Goal: Check status: Verify the current state of an ongoing process or item

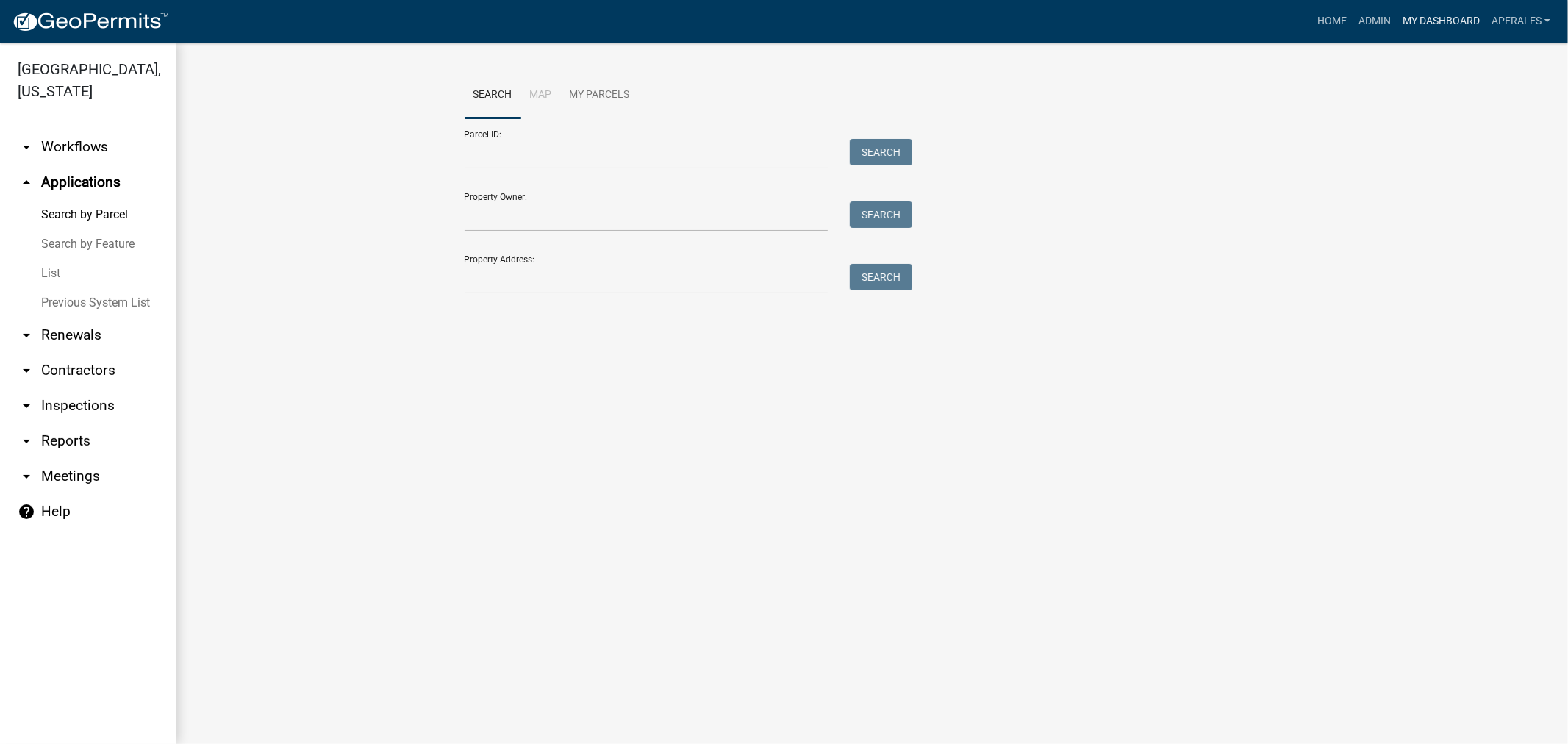
click at [1408, 16] on link "My Dashboard" at bounding box center [1442, 21] width 89 height 28
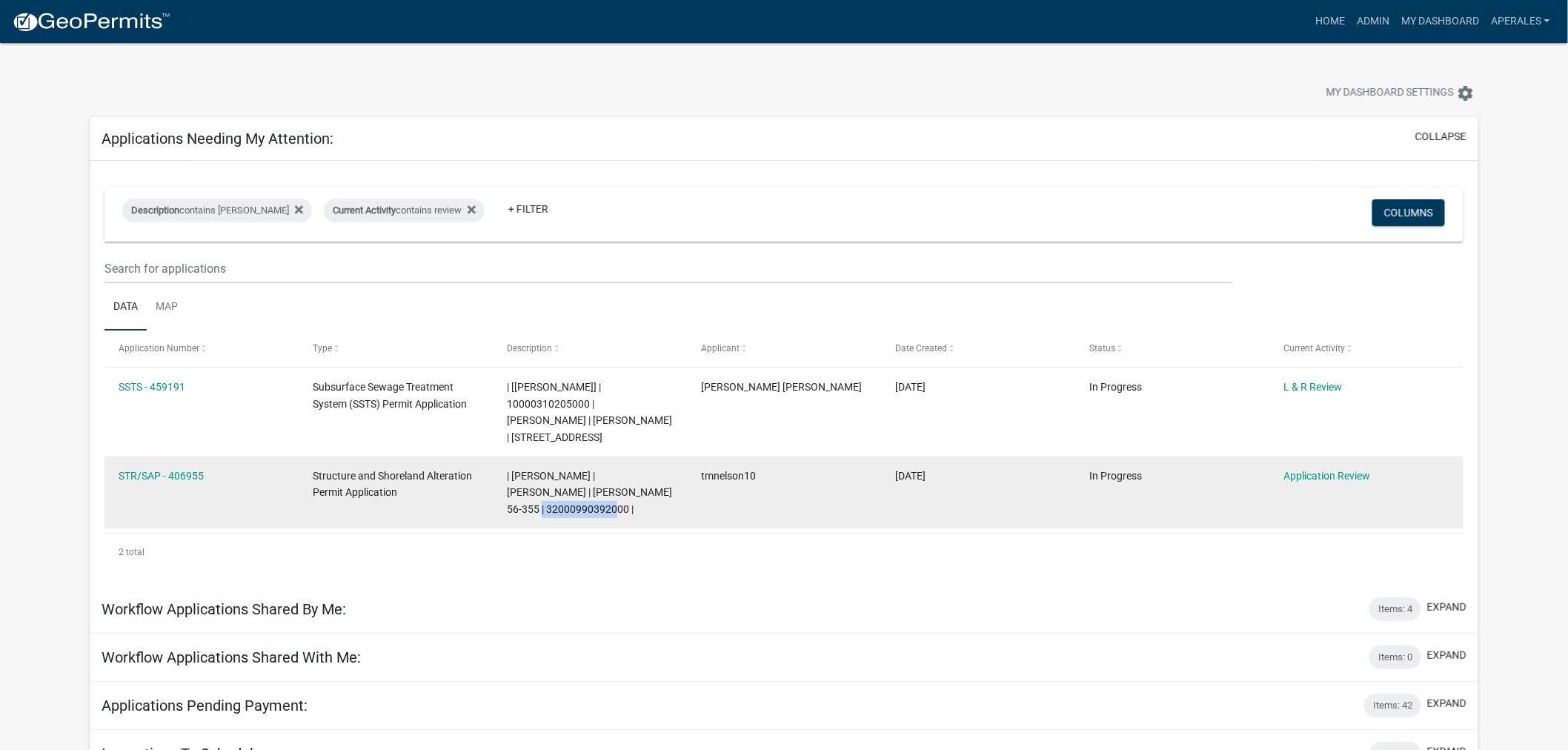
drag, startPoint x: 587, startPoint y: 515, endPoint x: 495, endPoint y: 512, distance: 92.0
click at [495, 512] on datatable-body-cell "| [PERSON_NAME] | [PERSON_NAME] | [PERSON_NAME] 56-355 | 32000990392000 |" at bounding box center [590, 492] width 194 height 72
copy span "32000990392000"
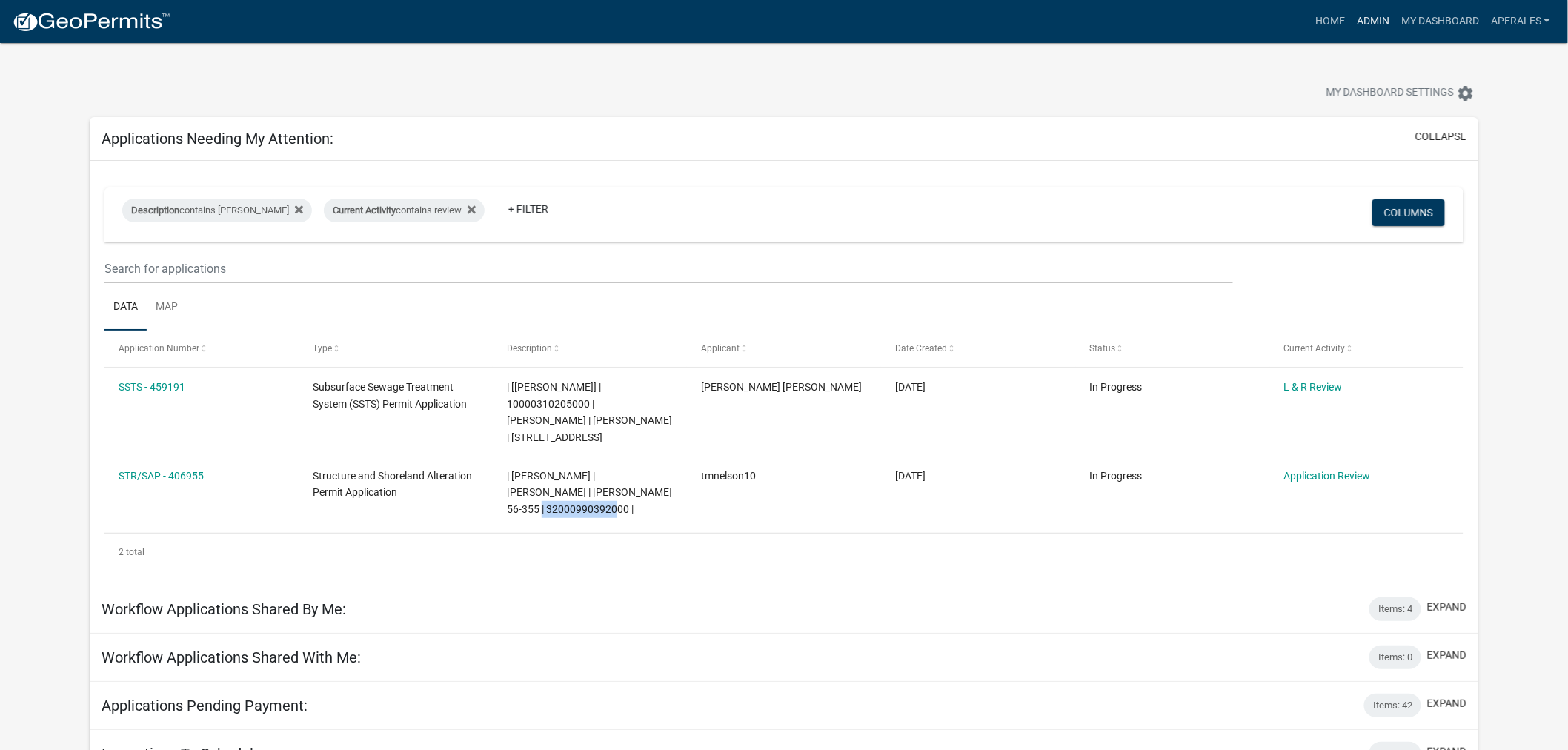
click at [1367, 16] on link "Admin" at bounding box center [1374, 22] width 45 height 28
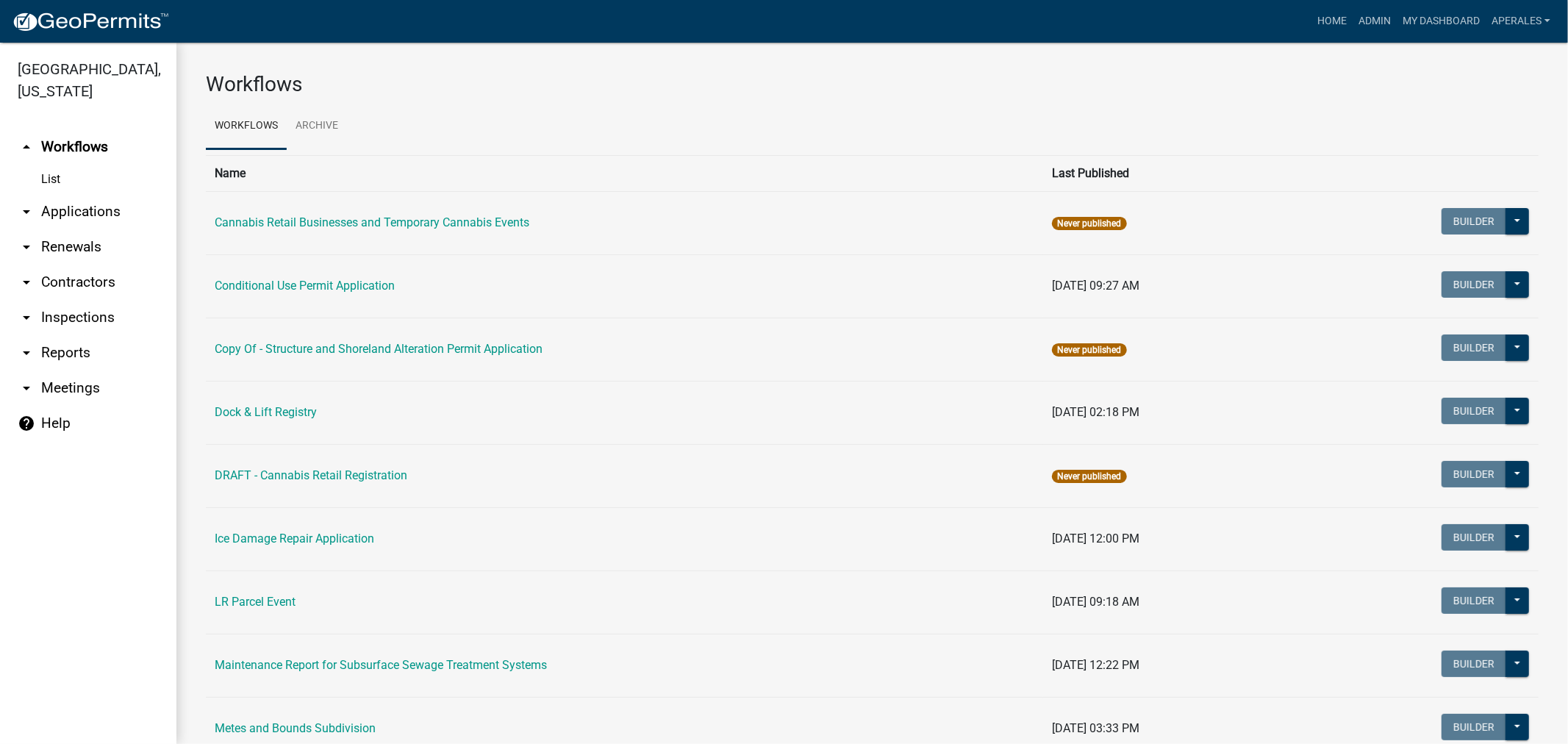
click at [77, 221] on link "arrow_drop_down Applications" at bounding box center [88, 212] width 176 height 35
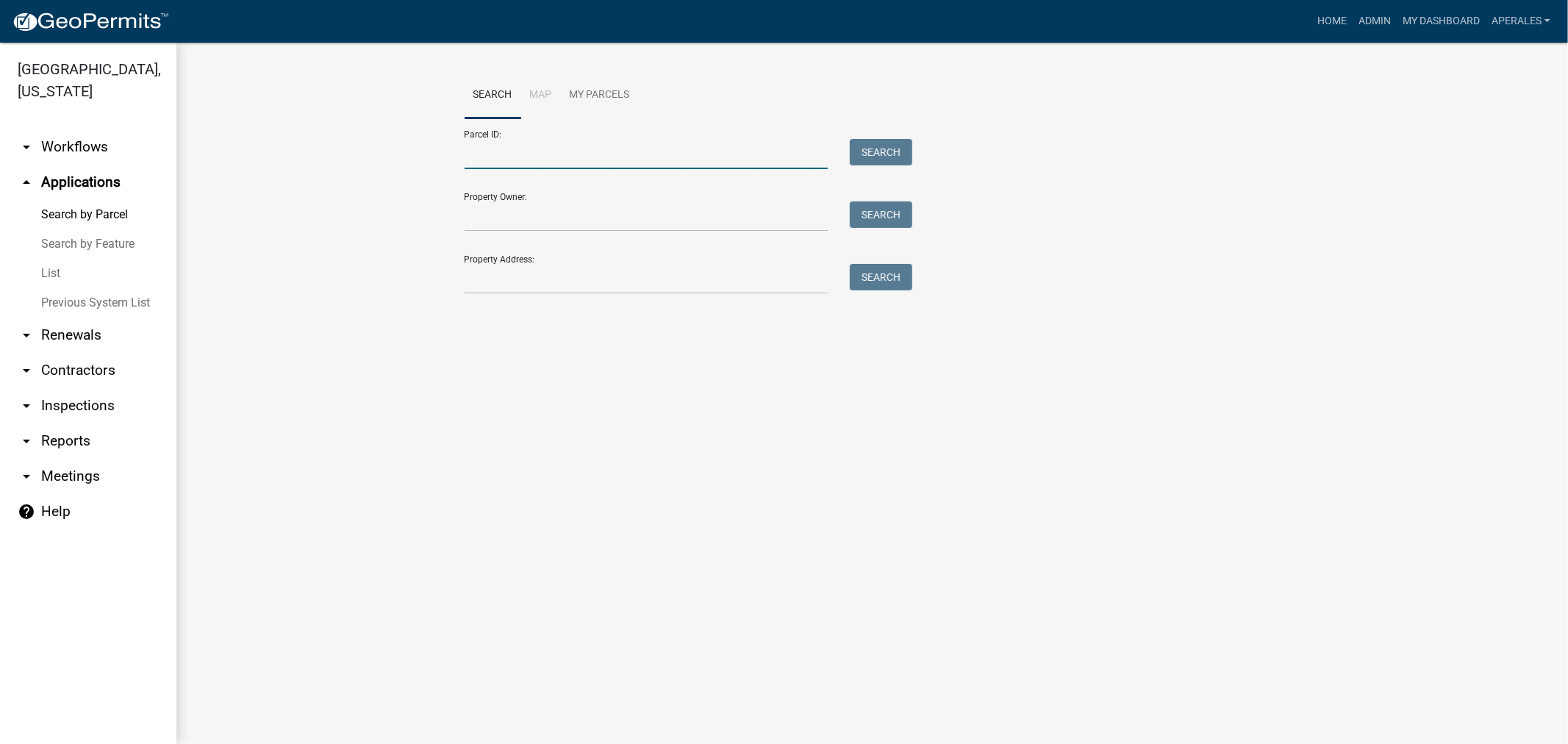
click at [506, 153] on input "Parcel ID:" at bounding box center [647, 154] width 364 height 30
paste input "32000990392000"
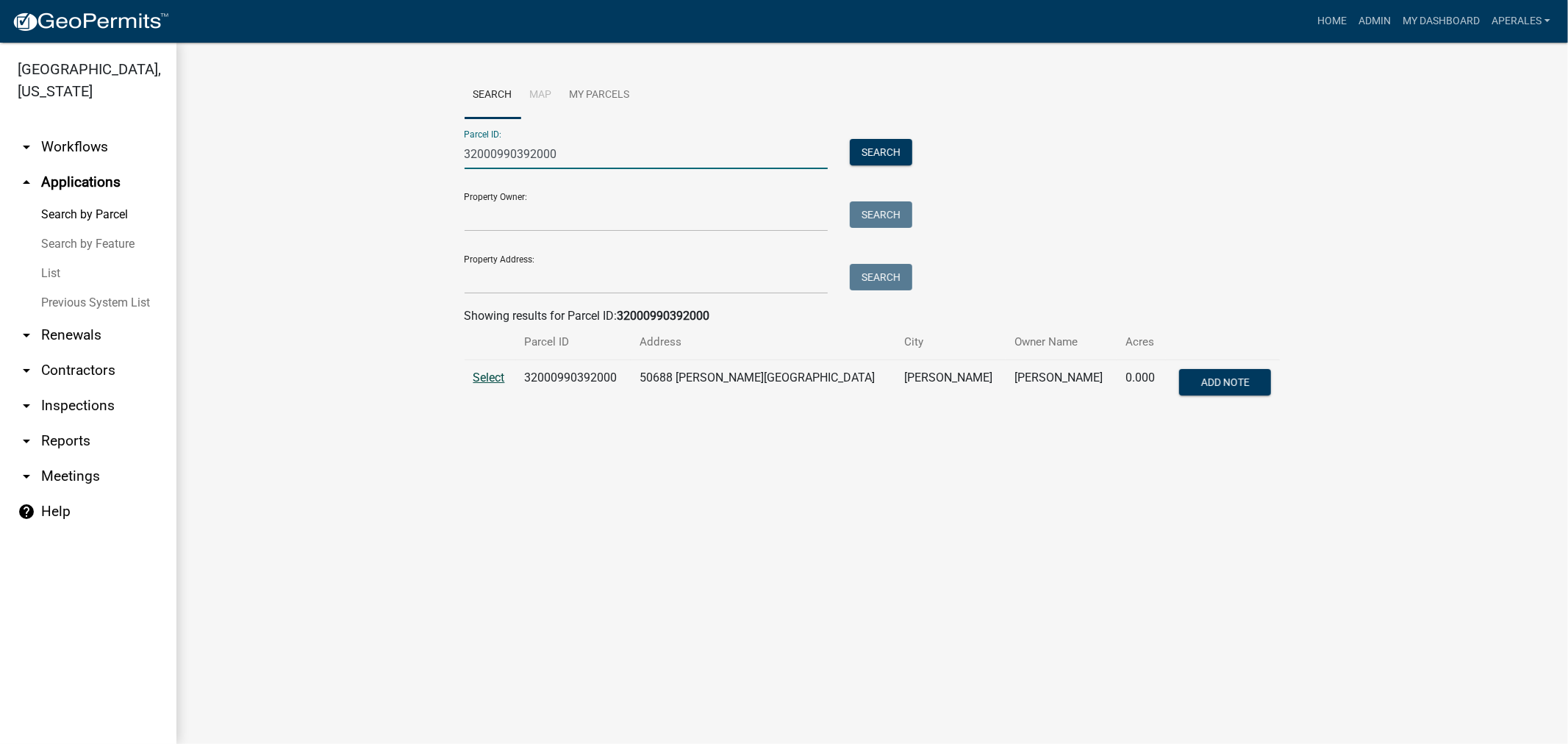
type input "32000990392000"
click at [486, 370] on span "Select" at bounding box center [489, 377] width 32 height 14
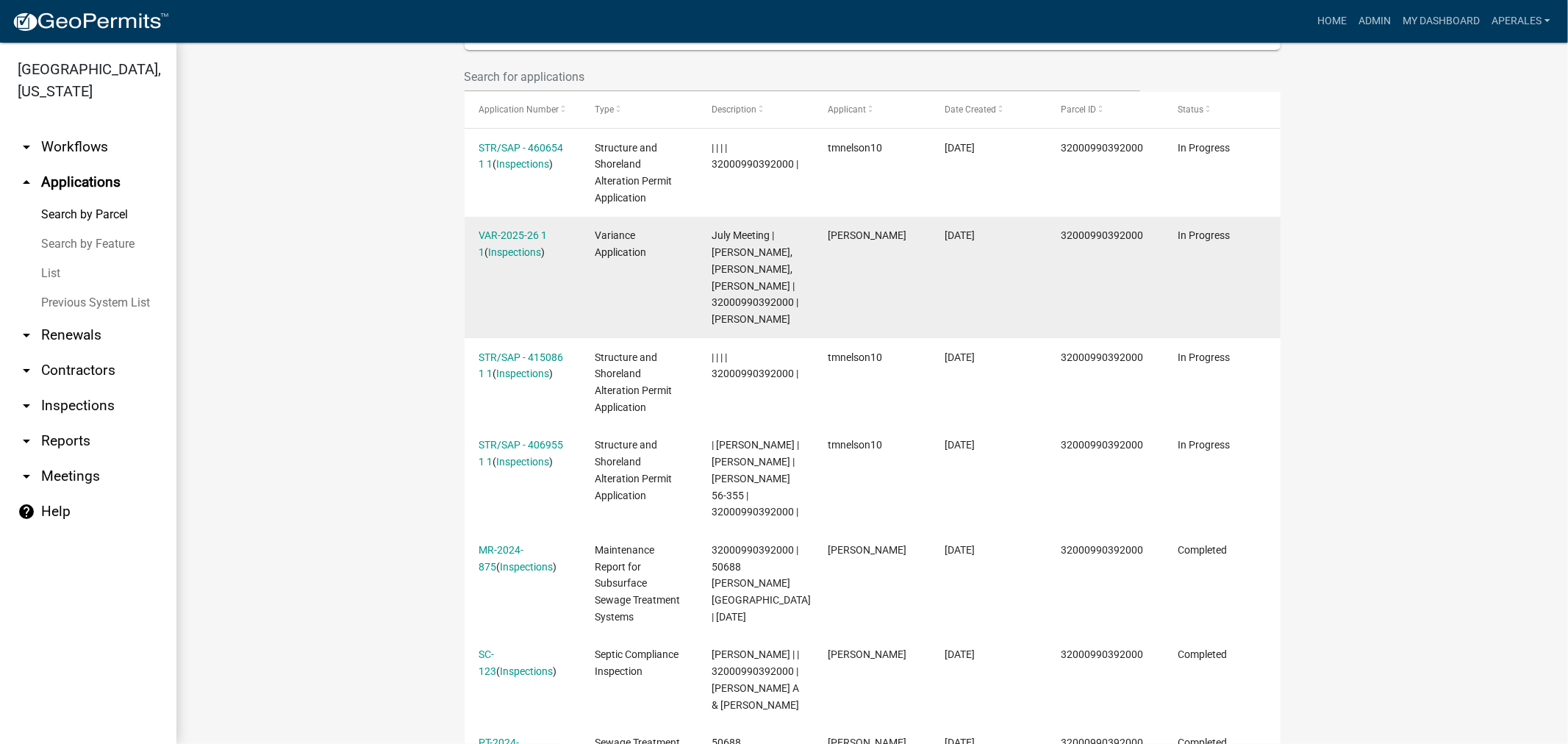
scroll to position [408, 0]
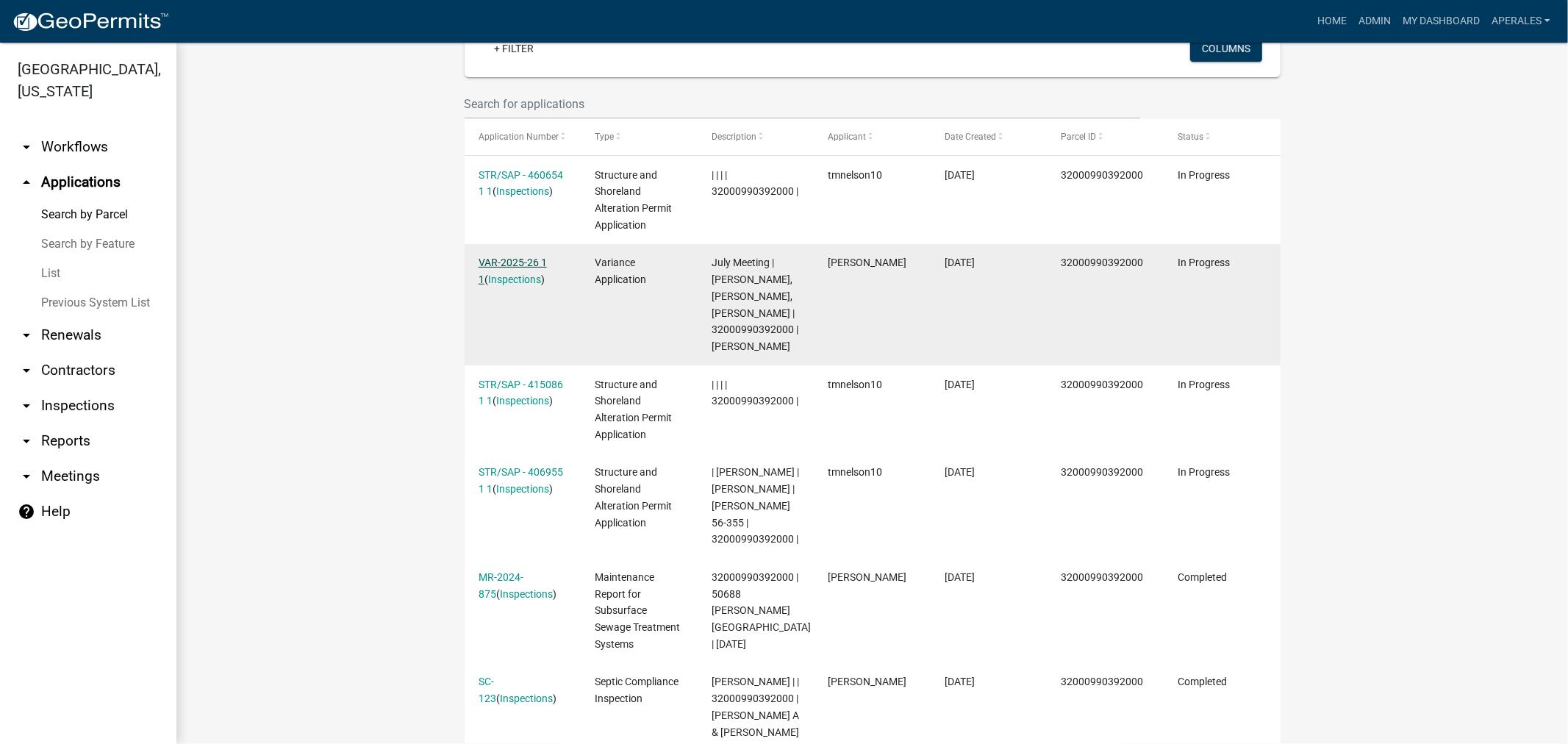
click at [480, 257] on link "VAR-2025-26 1 1" at bounding box center [513, 271] width 69 height 29
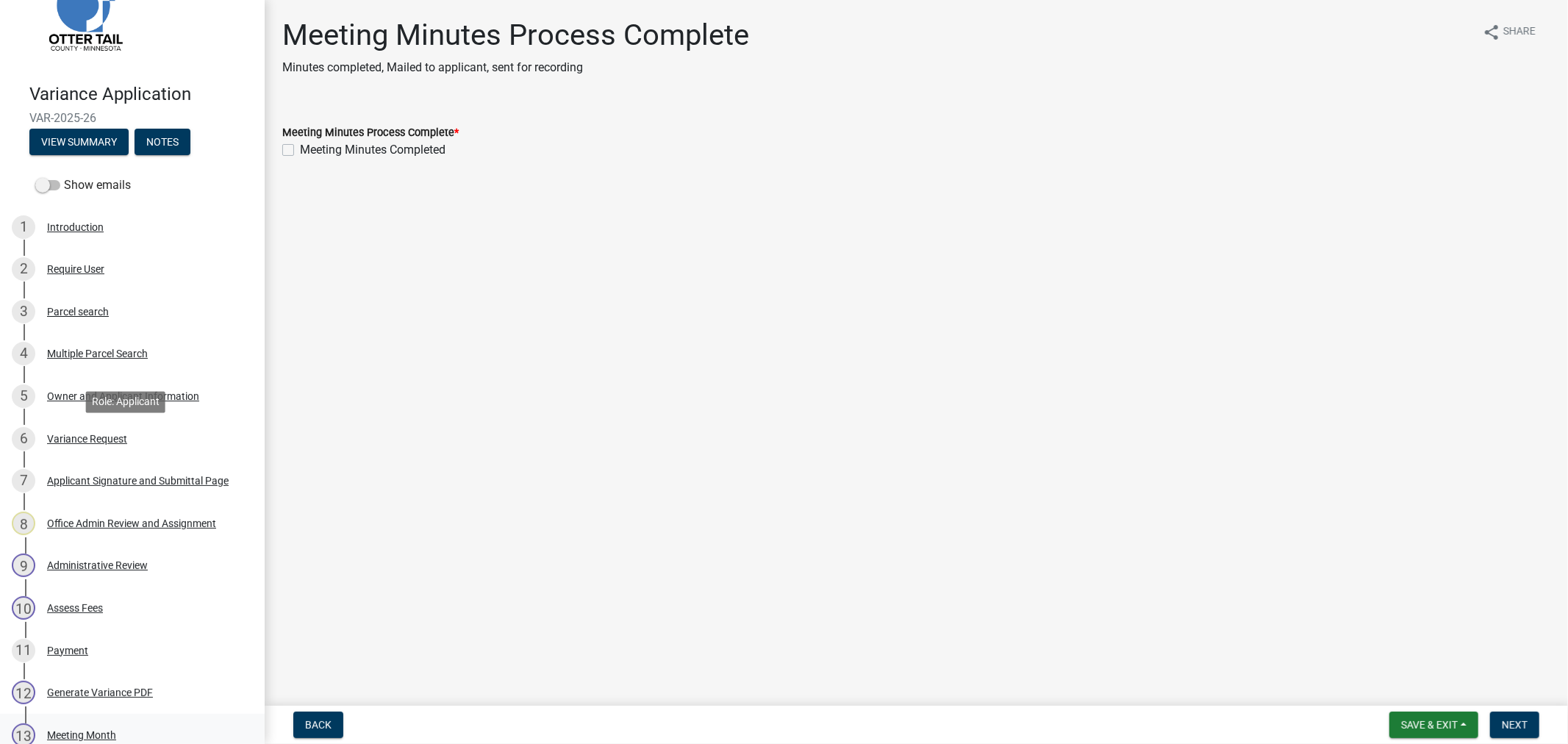
scroll to position [332, 0]
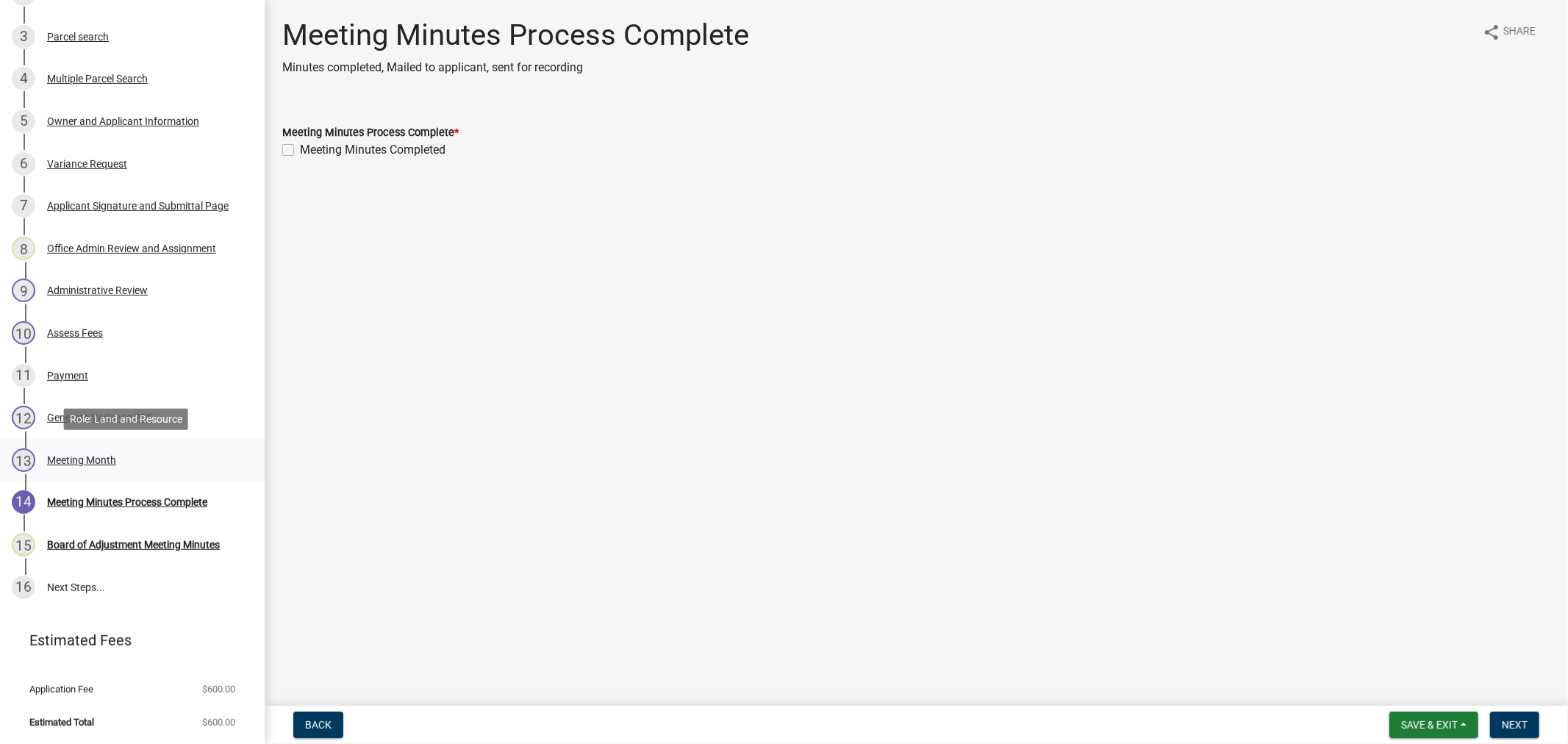
click at [84, 450] on div "13 Meeting Month" at bounding box center [126, 459] width 229 height 23
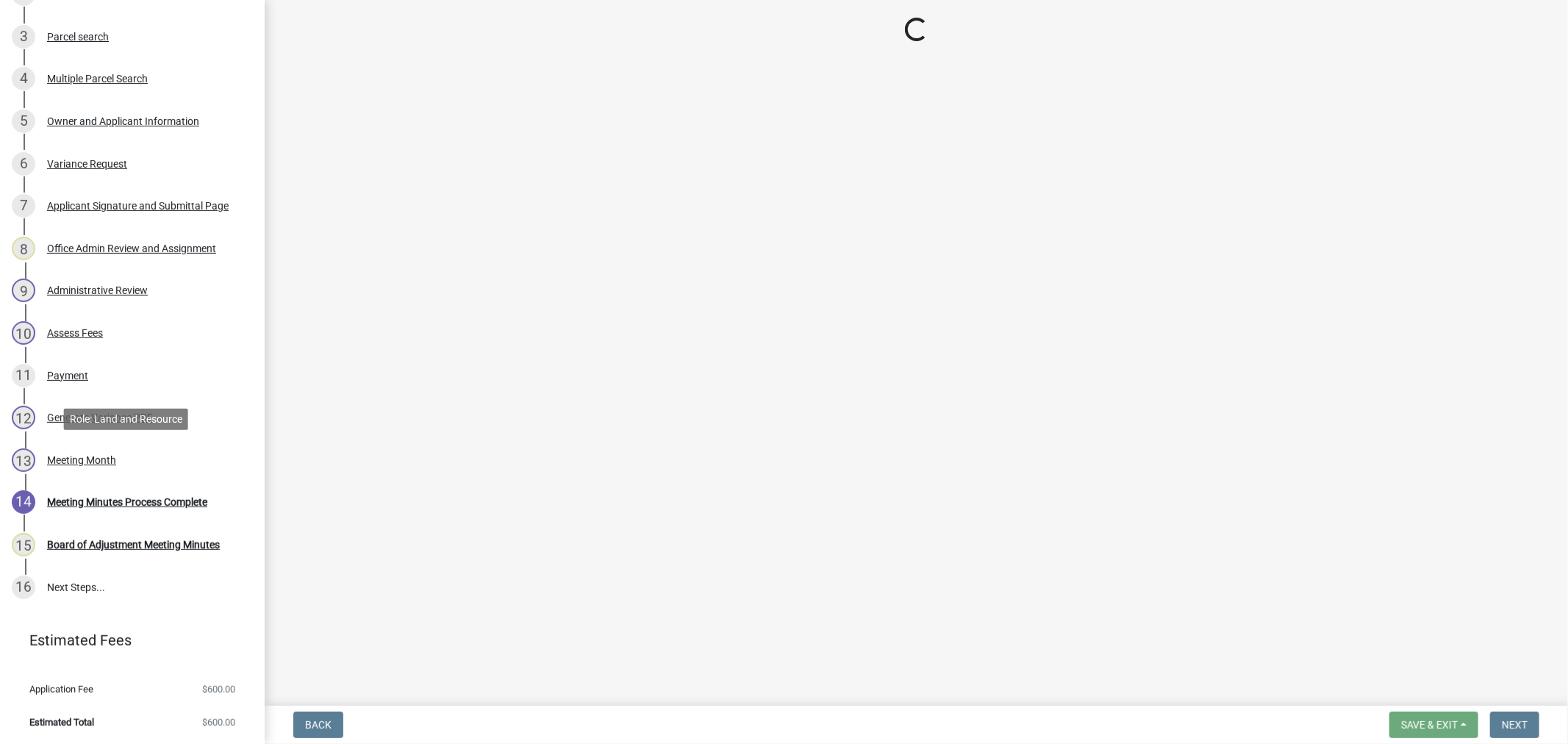
select select "0faa84f3-19f0-4b49-8651-3599a0badcc9"
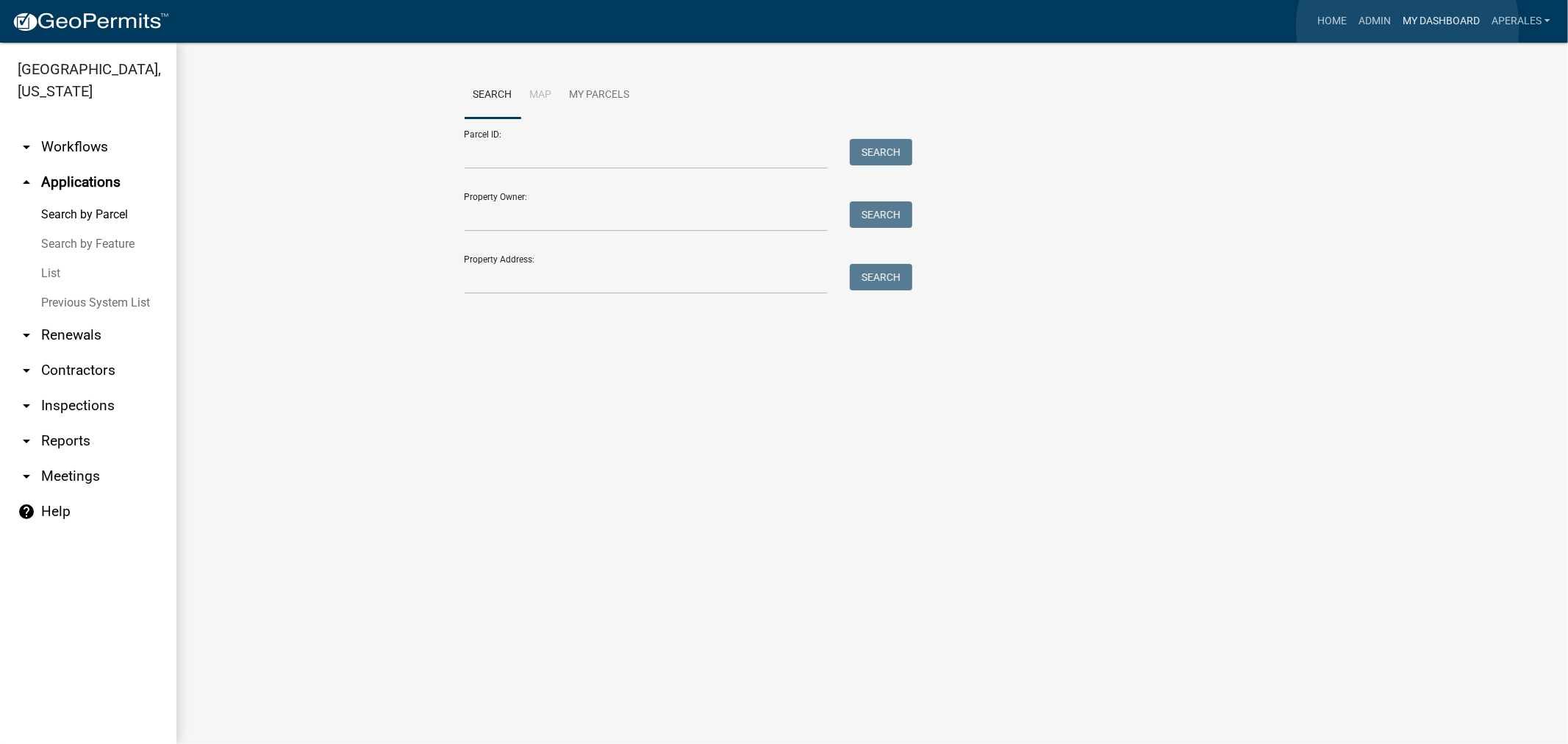
click at [1408, 27] on link "My Dashboard" at bounding box center [1442, 21] width 89 height 28
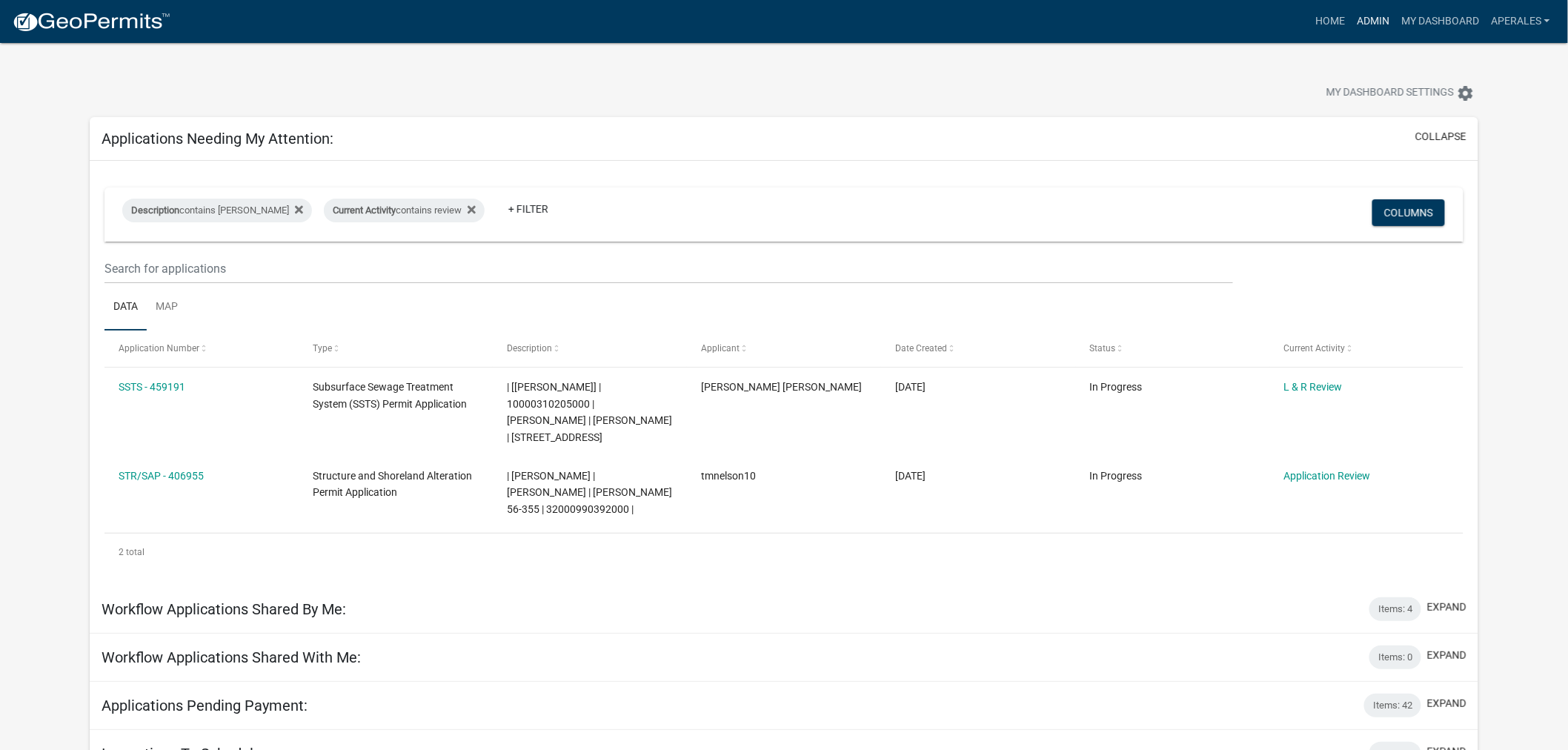
click at [1368, 17] on link "Admin" at bounding box center [1374, 22] width 45 height 28
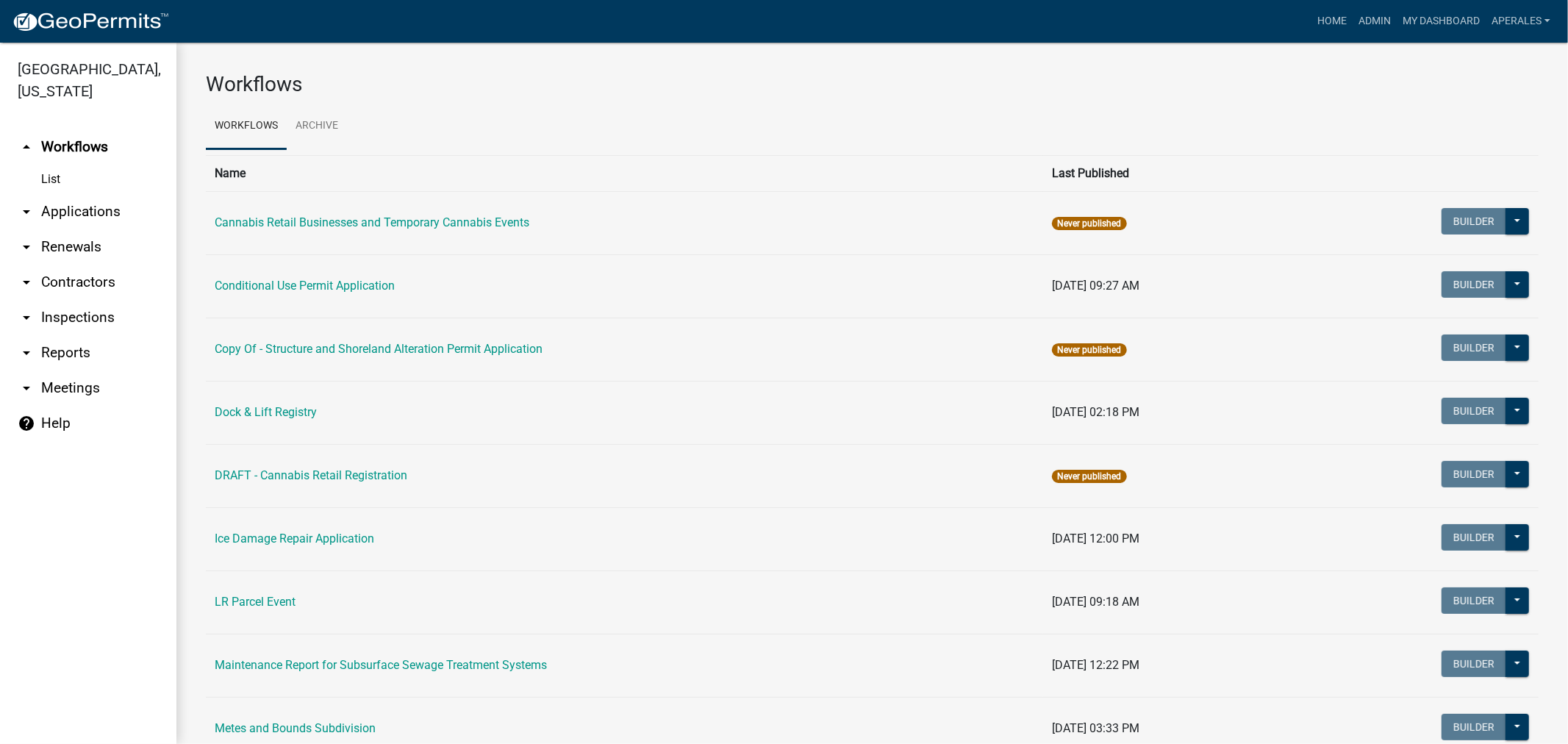
click at [79, 213] on link "arrow_drop_down Applications" at bounding box center [88, 212] width 176 height 35
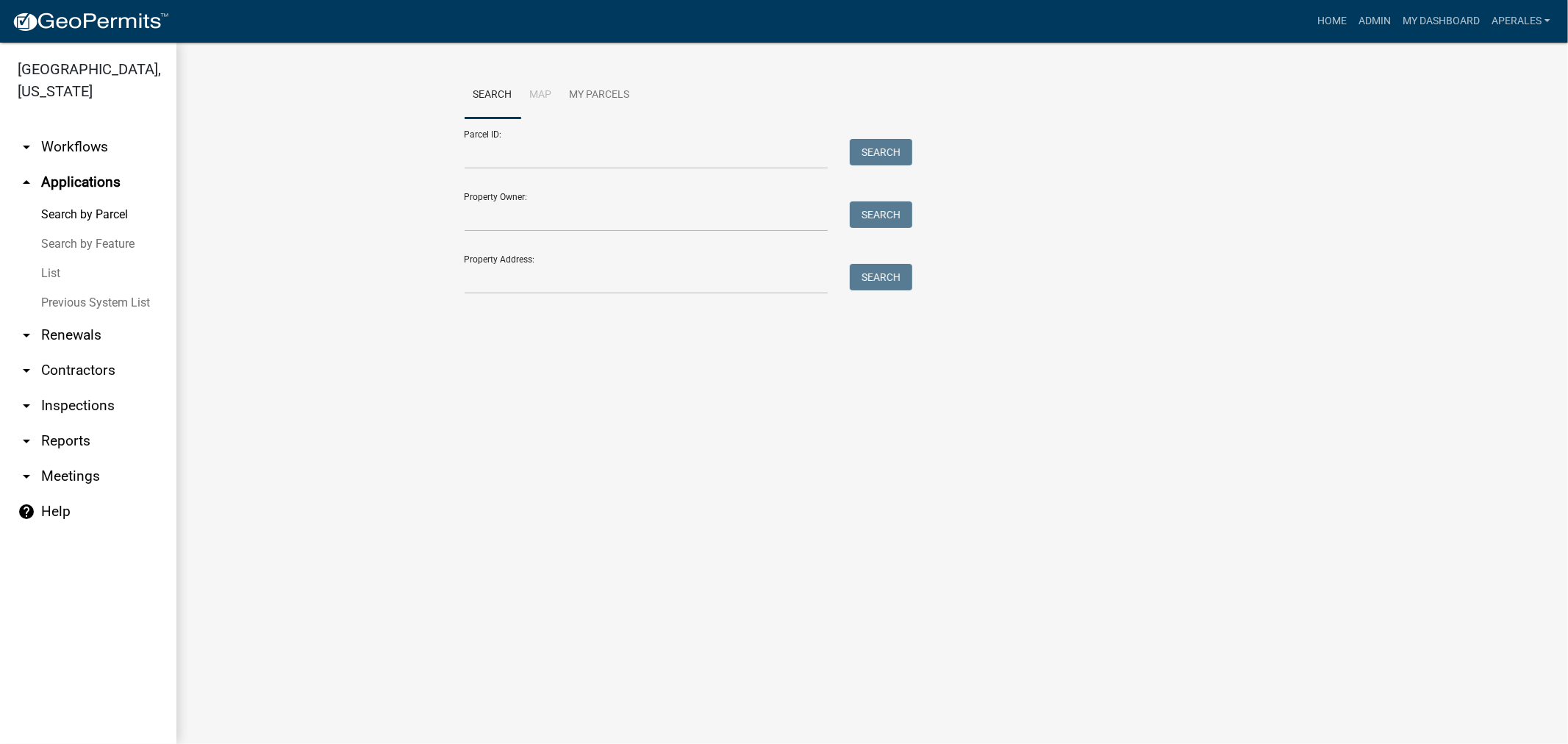
click at [509, 173] on form "Parcel ID: Search Property Owner: Search Property Address: Search" at bounding box center [686, 206] width 442 height 175
click at [512, 163] on input "Parcel ID:" at bounding box center [647, 154] width 364 height 30
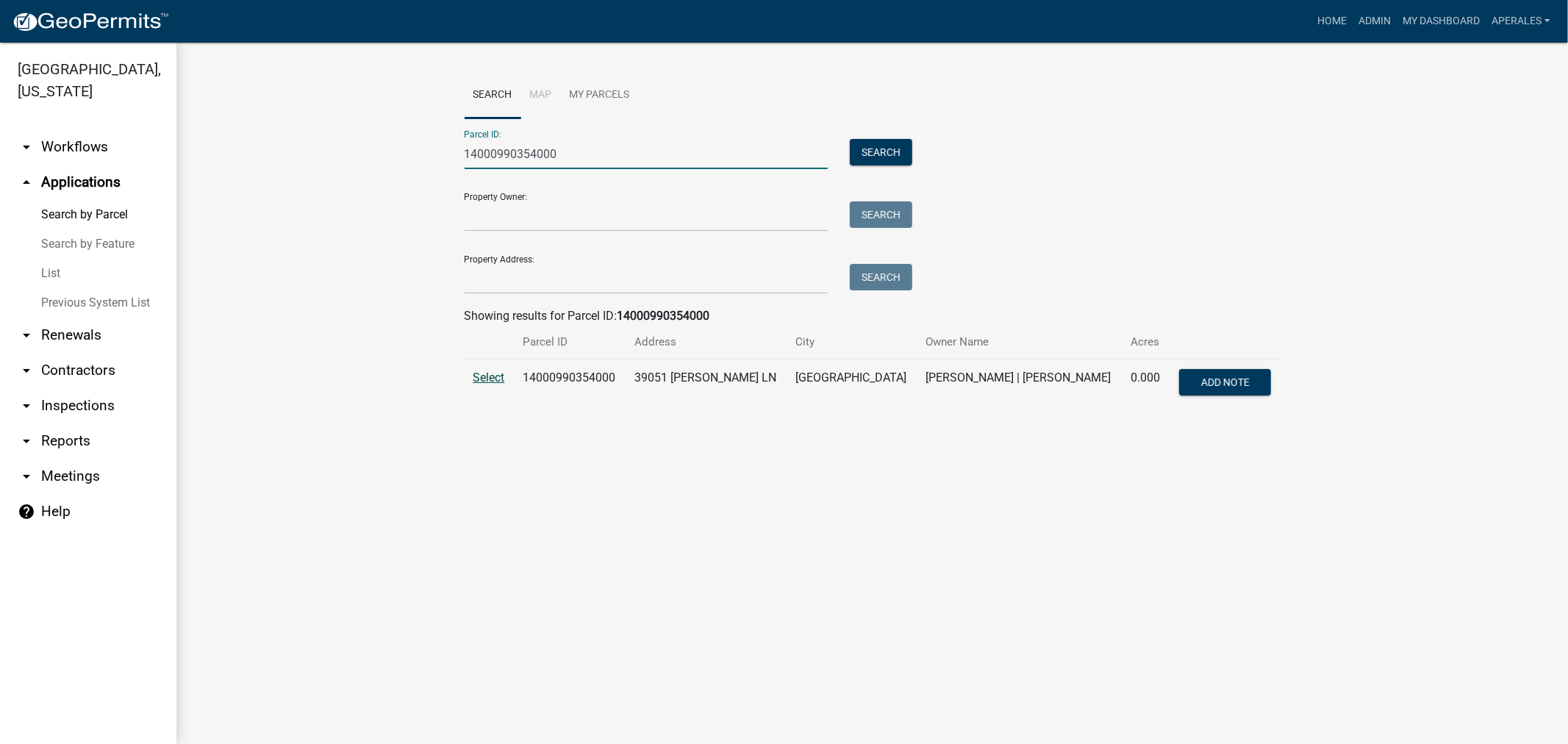
type input "14000990354000"
click at [493, 378] on span "Select" at bounding box center [489, 377] width 32 height 14
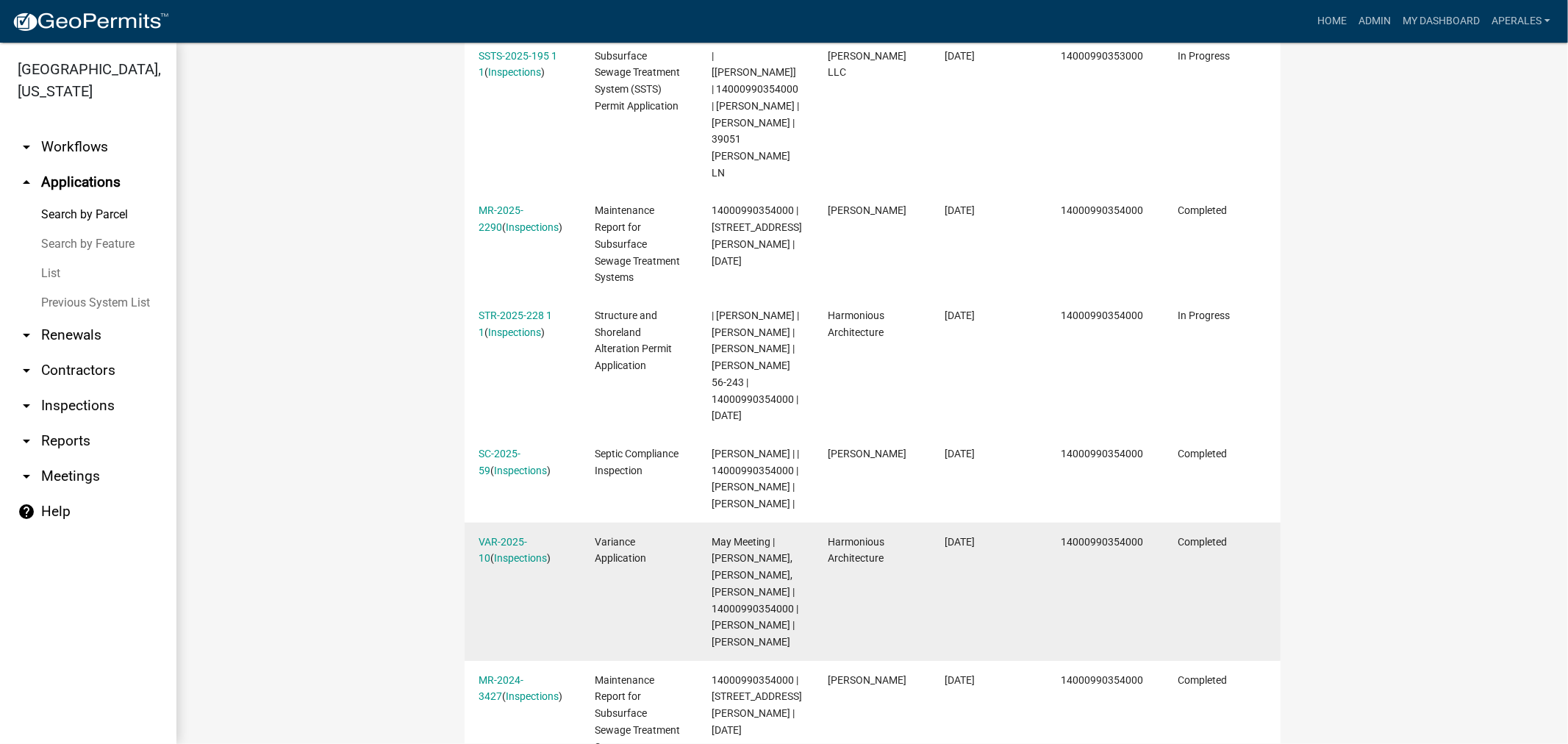
scroll to position [571, 0]
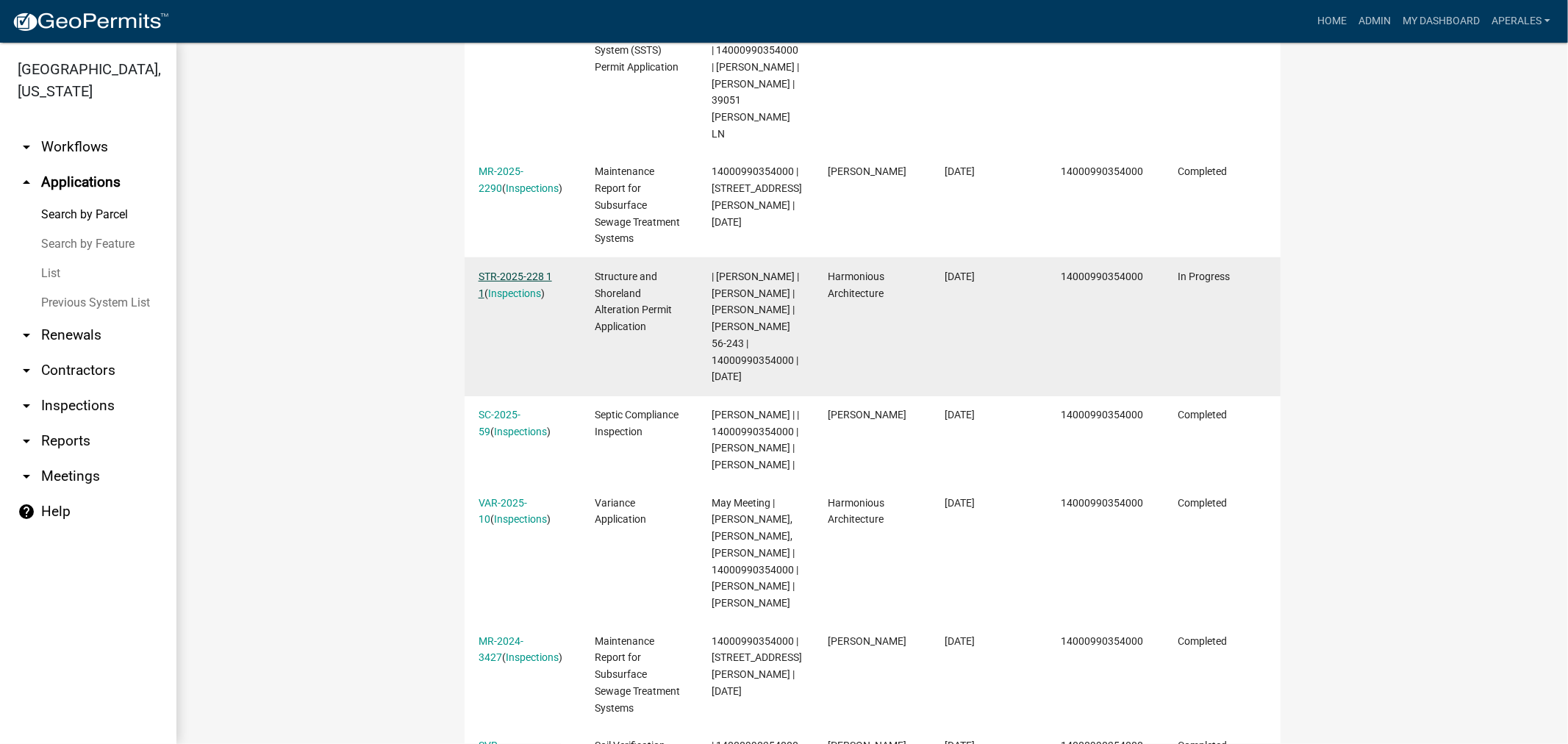
click at [500, 271] on link "STR-2025-228 1 1" at bounding box center [515, 285] width 73 height 29
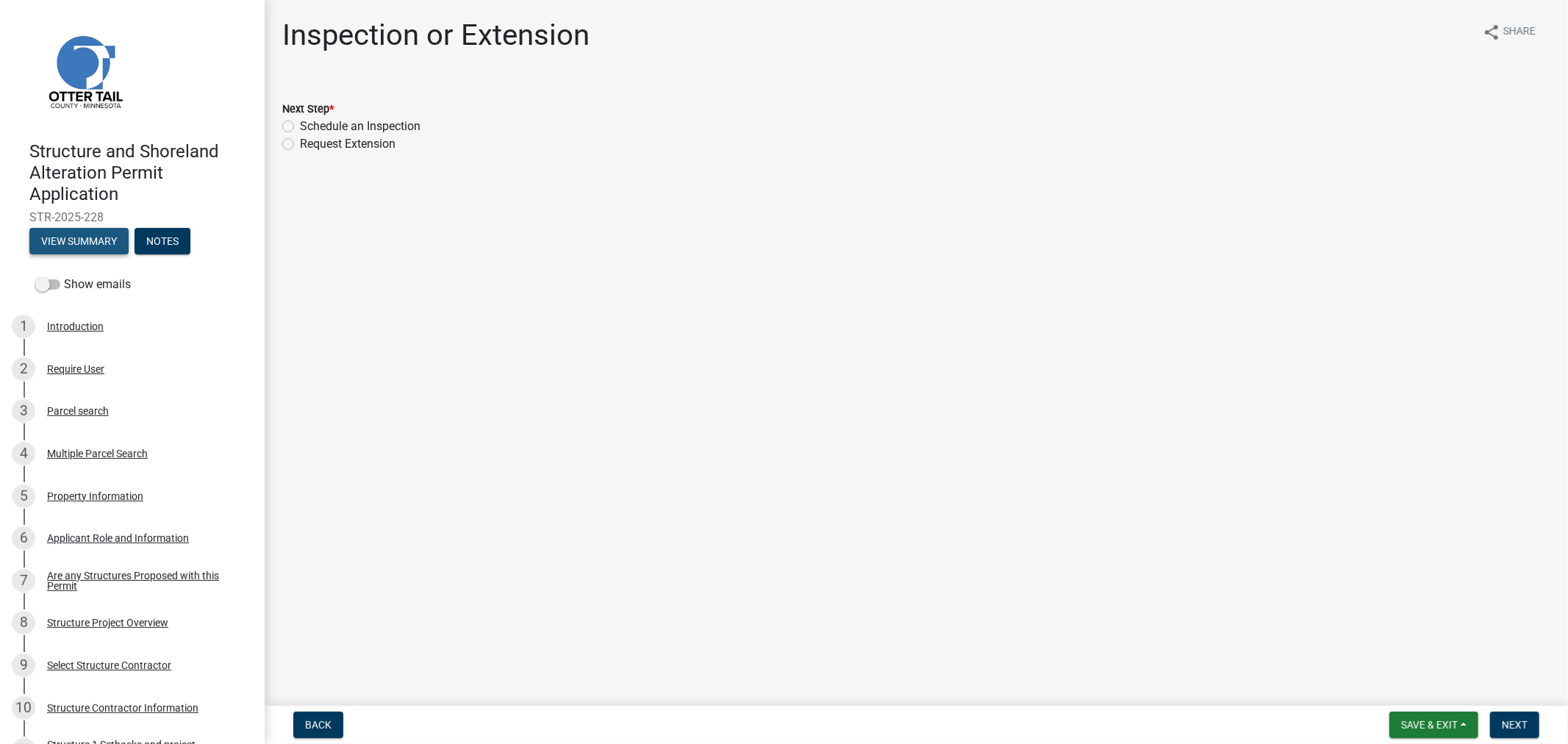
click at [90, 233] on button "View Summary" at bounding box center [79, 241] width 99 height 27
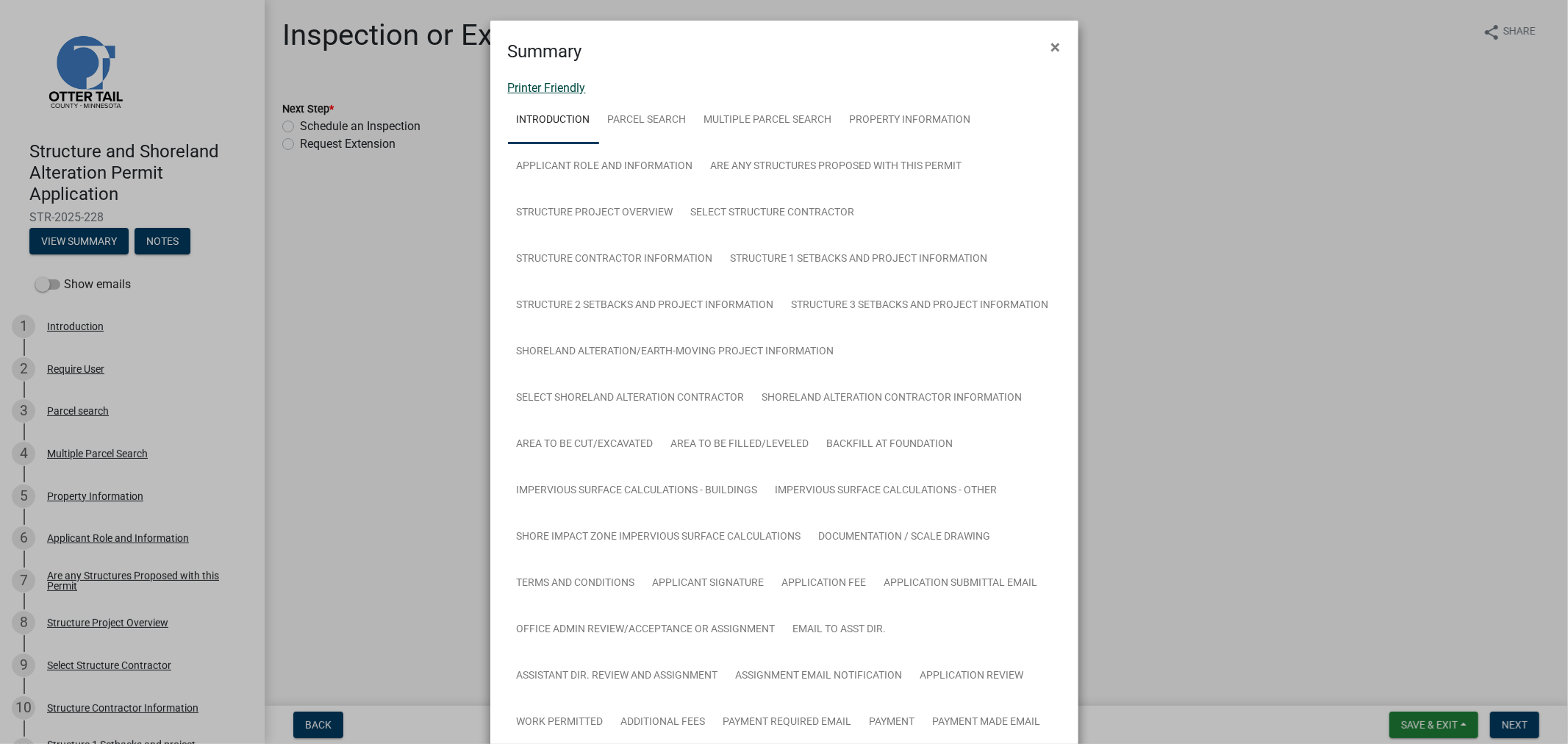
click at [533, 82] on link "Printer Friendly" at bounding box center [547, 87] width 78 height 14
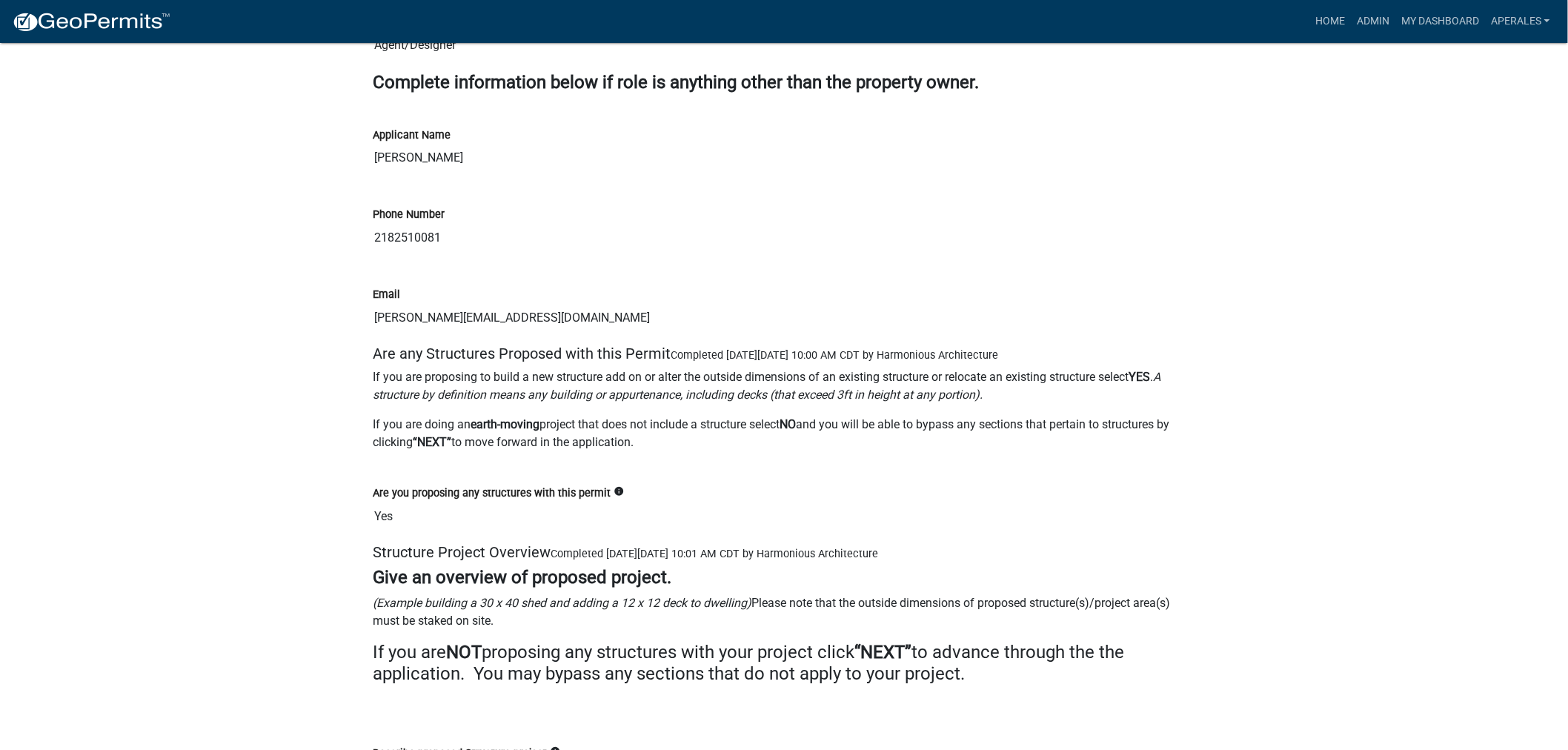
scroll to position [3458, 0]
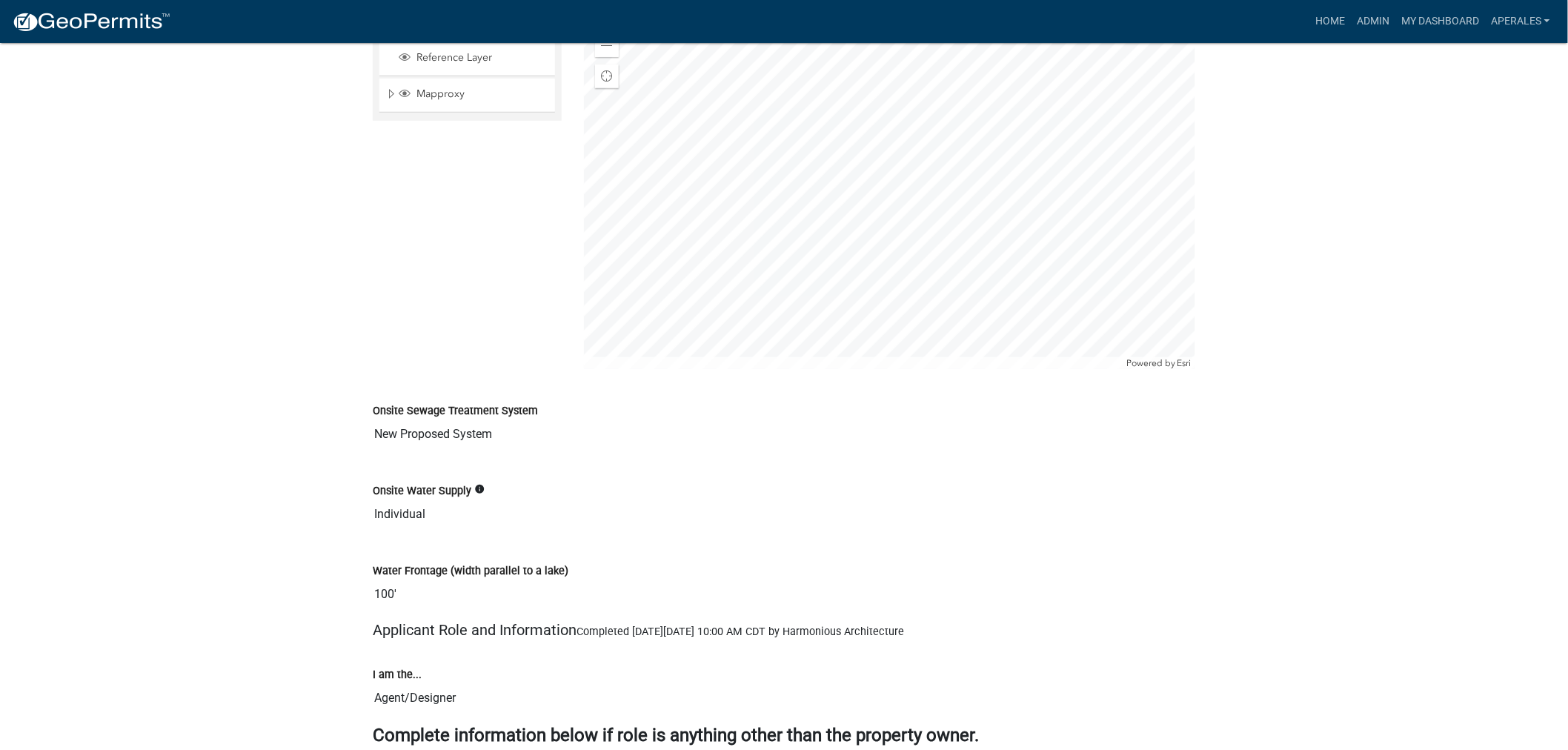
click at [484, 275] on div "Sketch Layer Reference Layer Mapproxy Municipalities Corporate Limits Low Level…" at bounding box center [468, 183] width 211 height 370
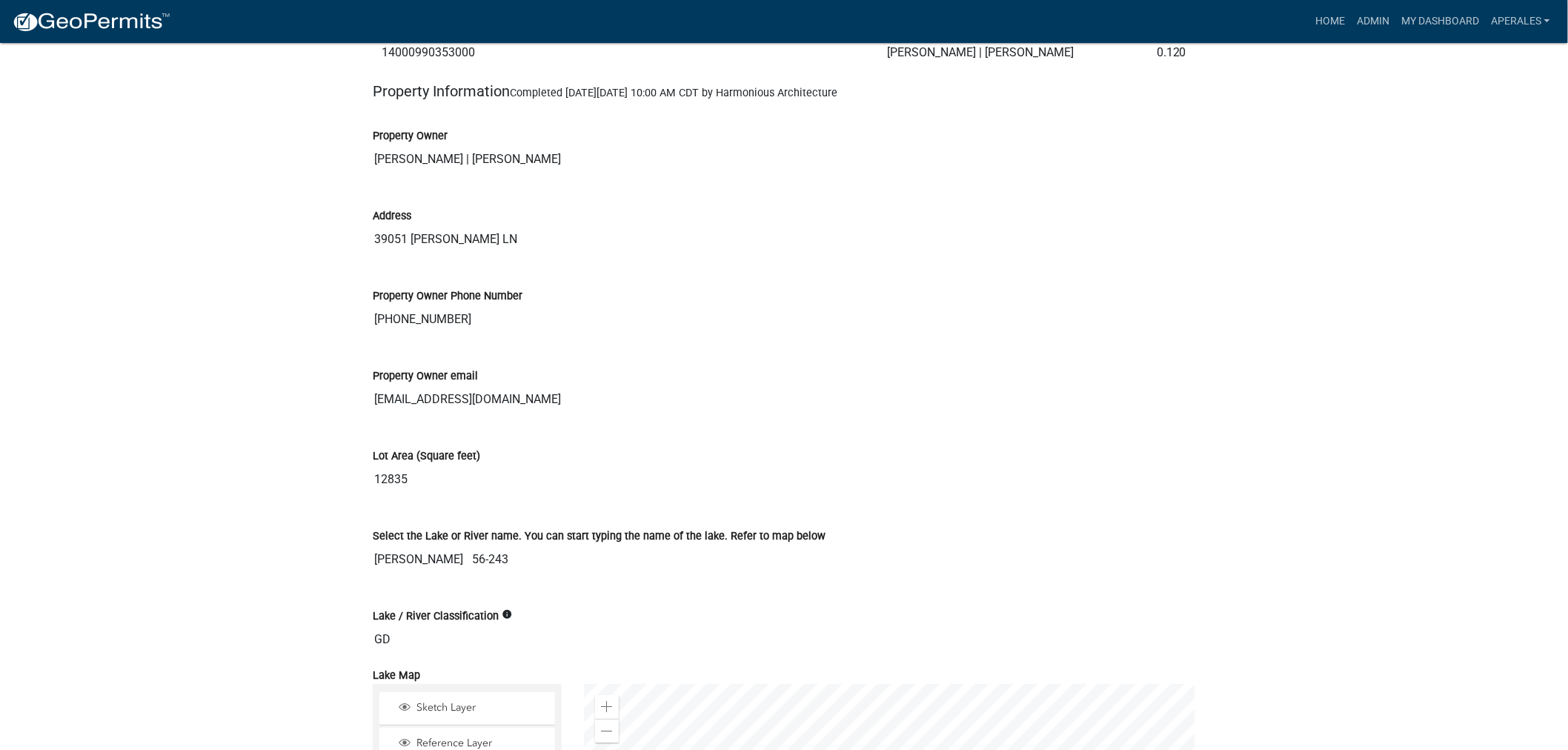
scroll to position [1894, 0]
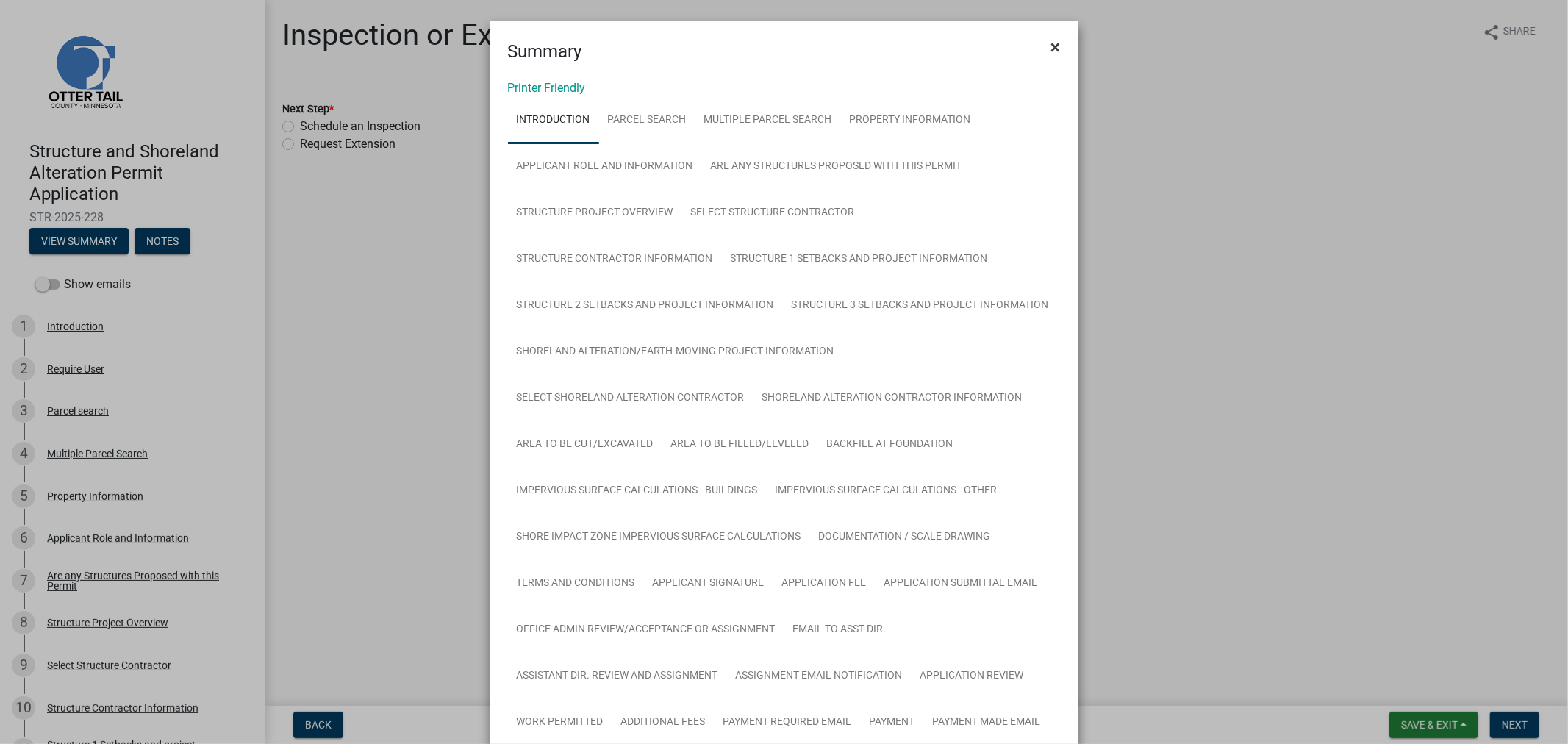
click at [1057, 41] on button "×" at bounding box center [1057, 47] width 33 height 41
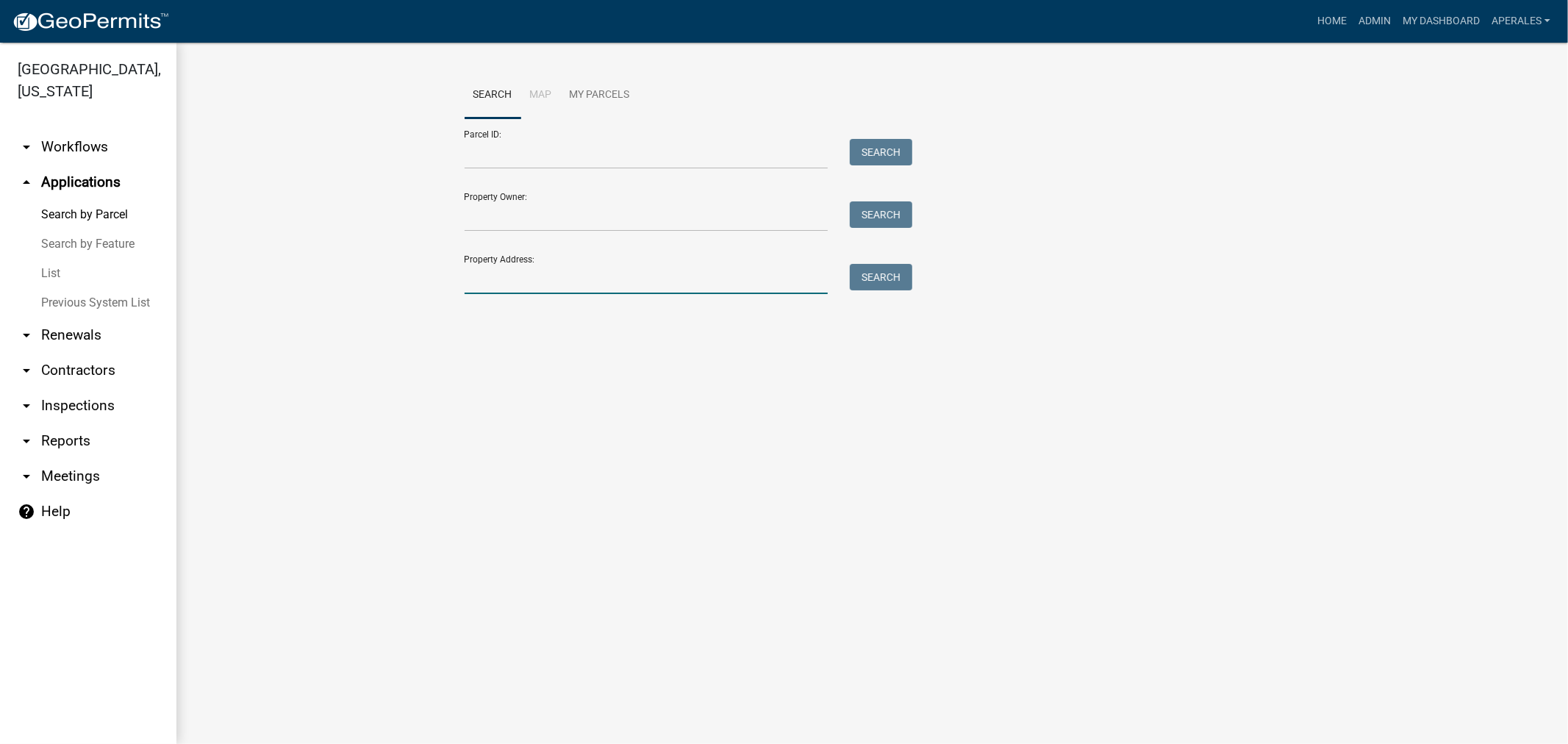
click at [585, 267] on input "Property Address:" at bounding box center [647, 279] width 364 height 30
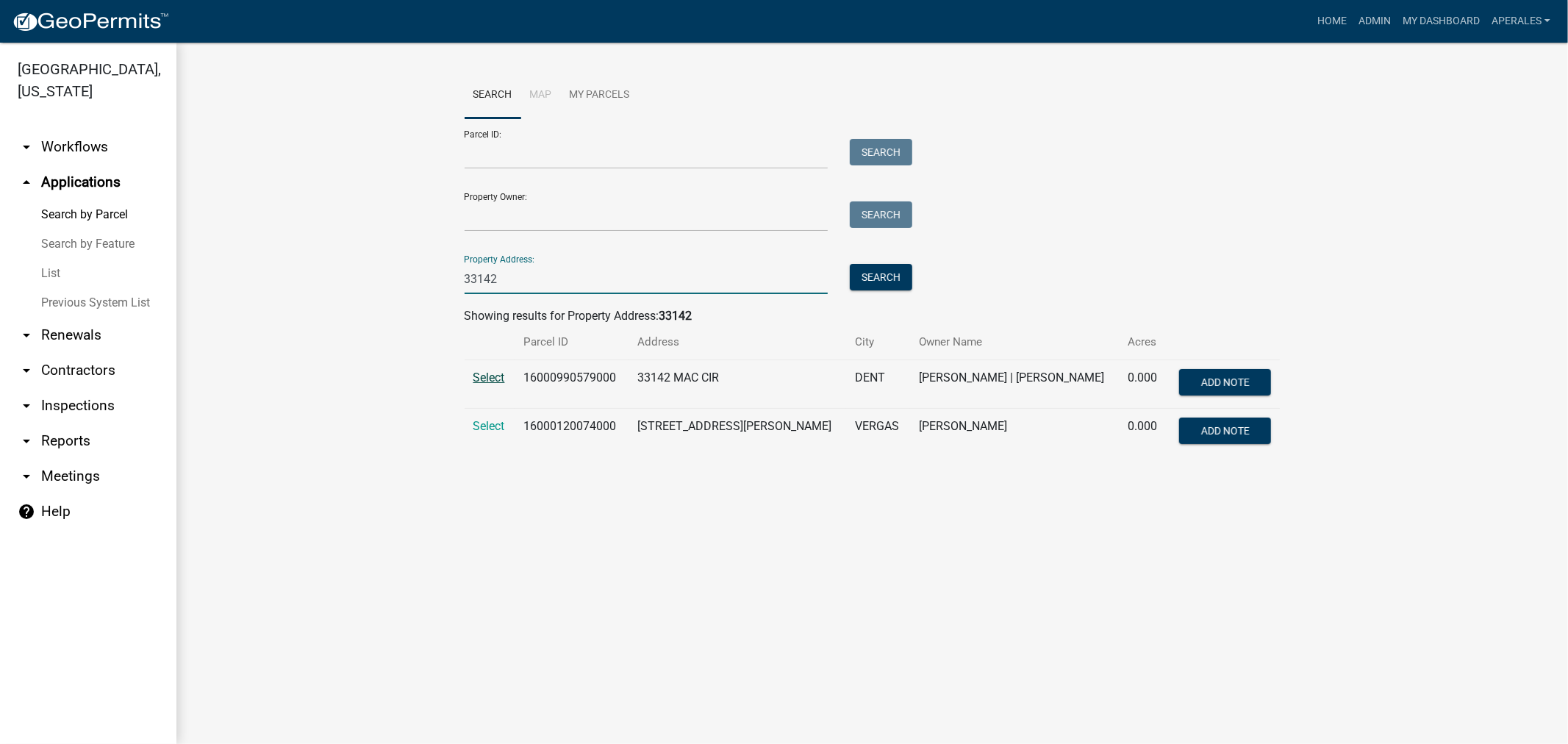
type input "33142"
click at [494, 375] on span "Select" at bounding box center [489, 377] width 32 height 14
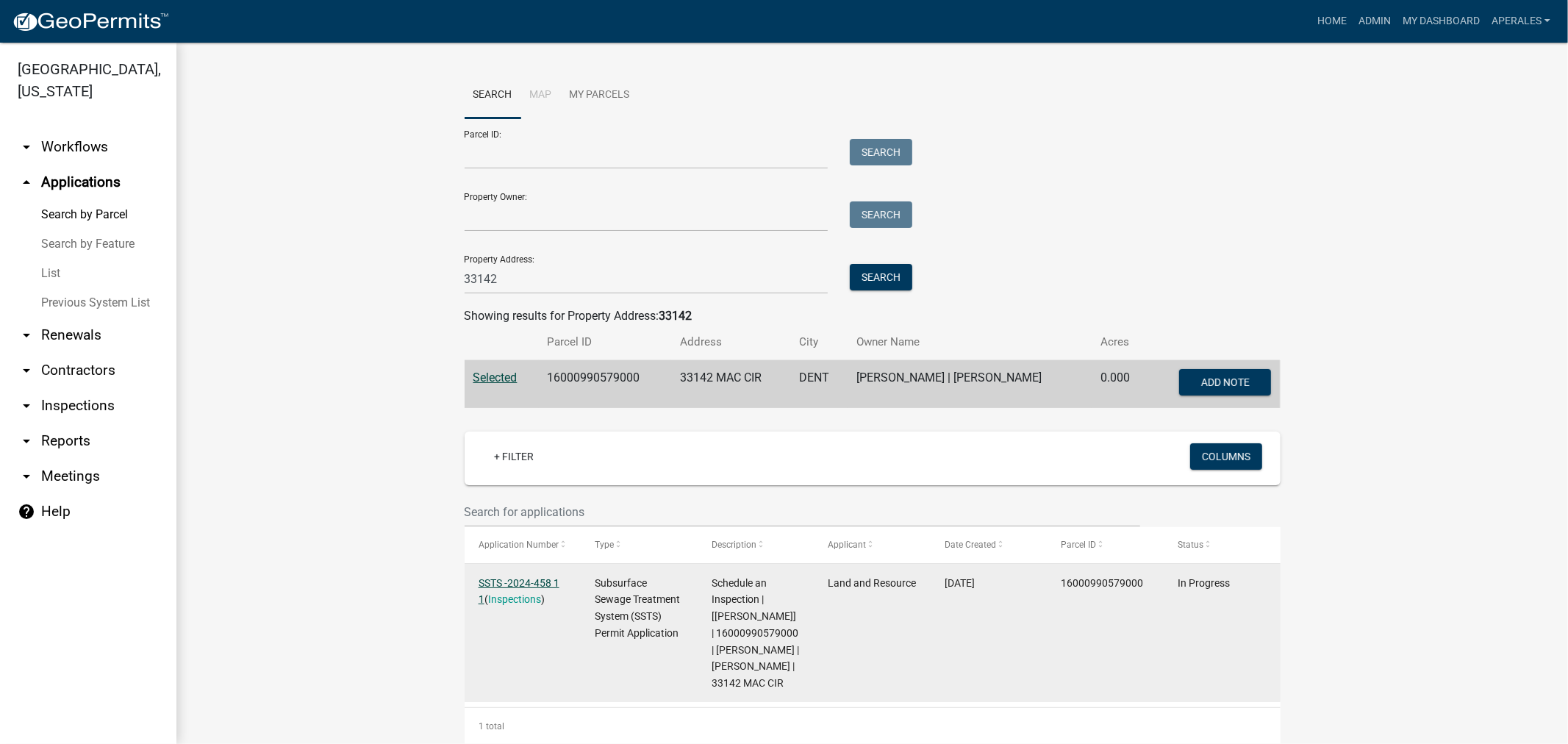
click at [543, 583] on link "SSTS -2024-458 1 1" at bounding box center [519, 591] width 81 height 29
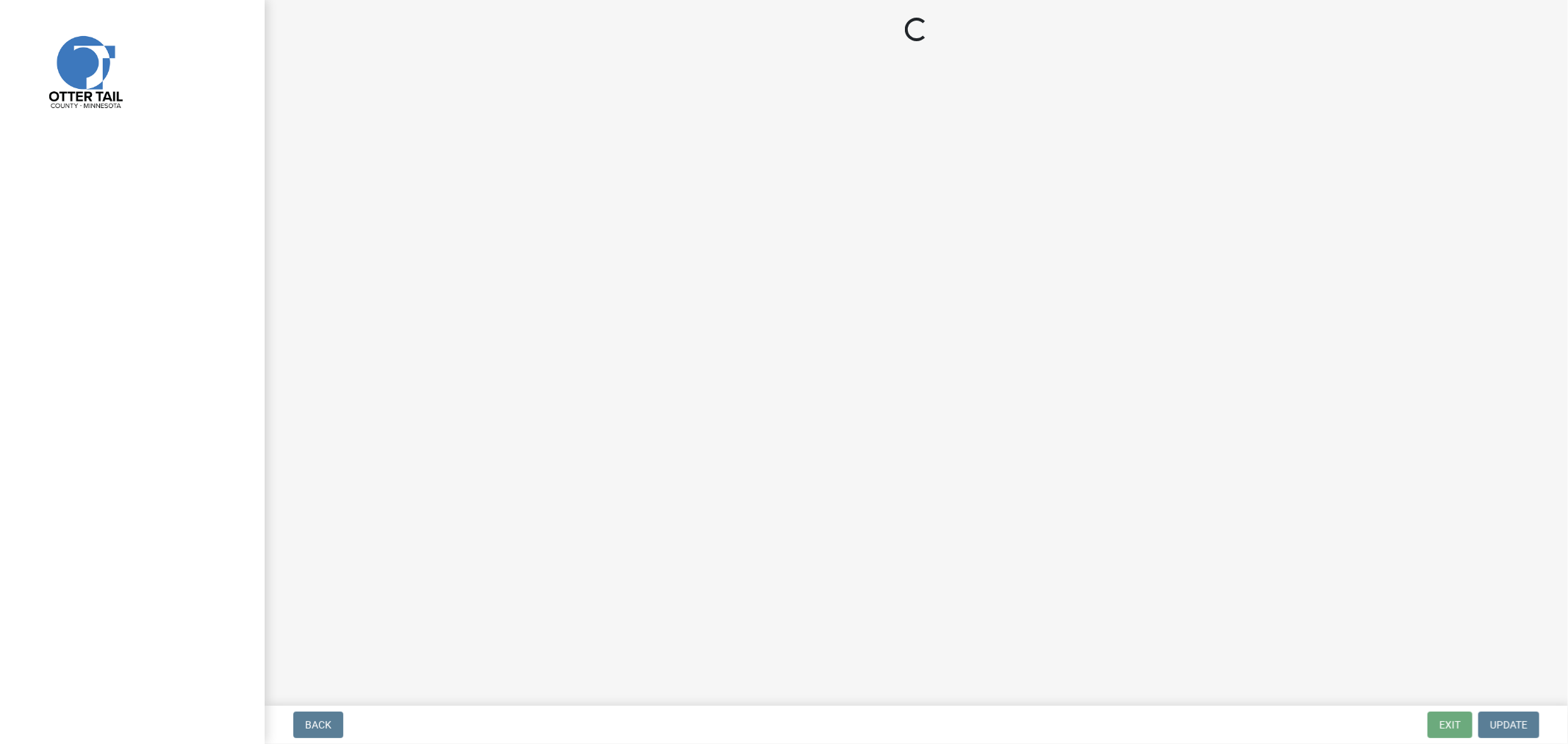
select select "710d5f49-2663-4e73-9718-d0c4e189f5ed"
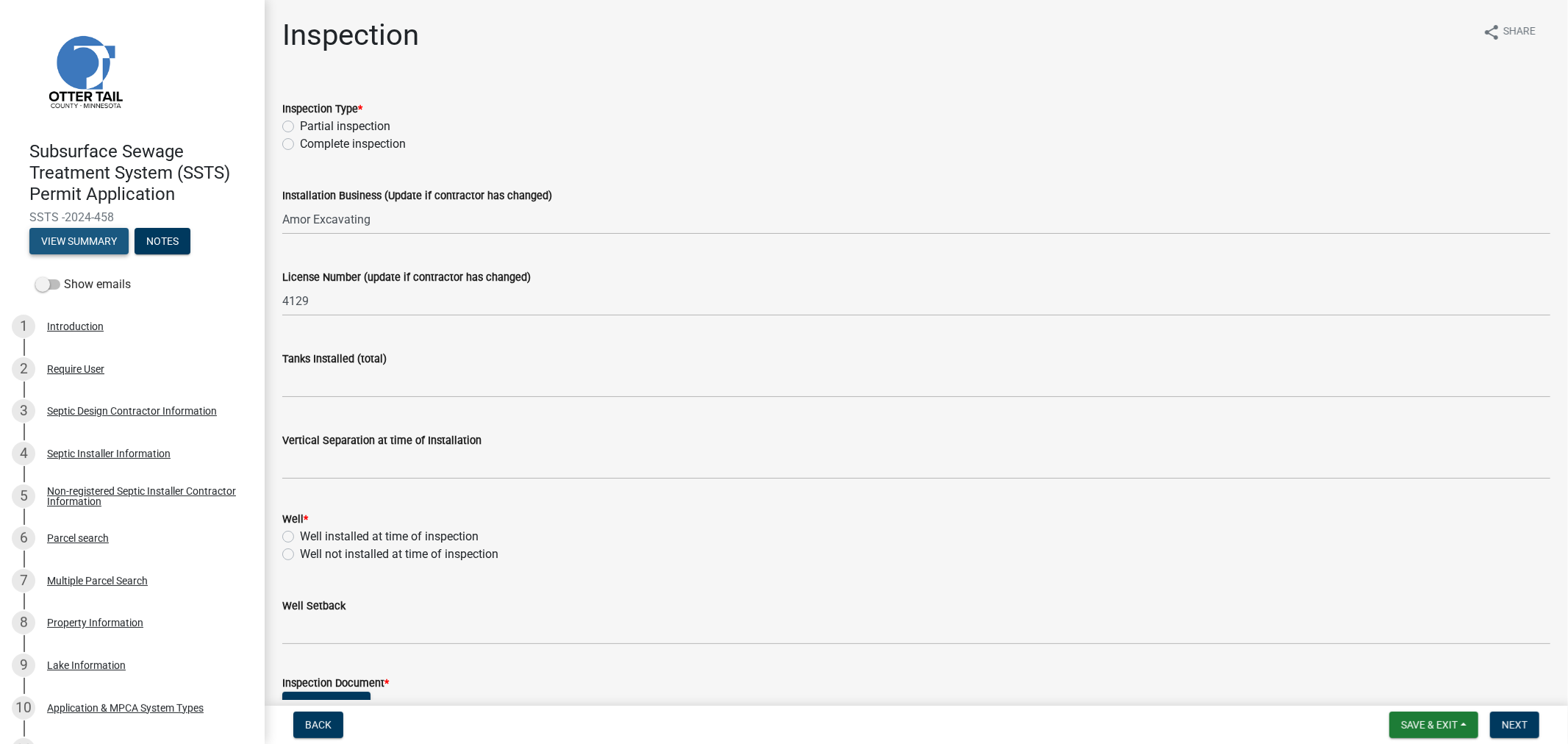
click at [48, 244] on button "View Summary" at bounding box center [79, 241] width 99 height 27
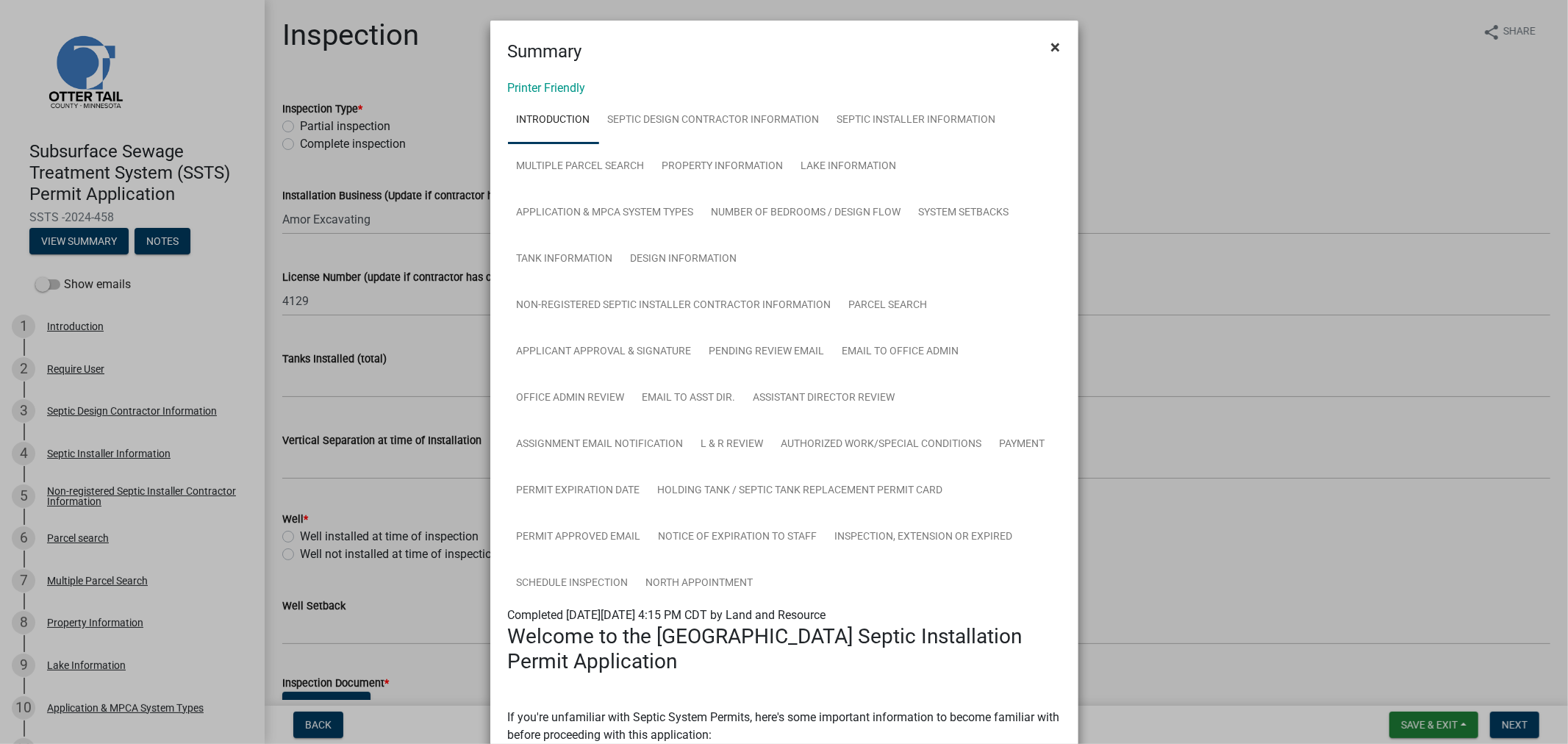
click at [1061, 49] on button "×" at bounding box center [1057, 47] width 33 height 41
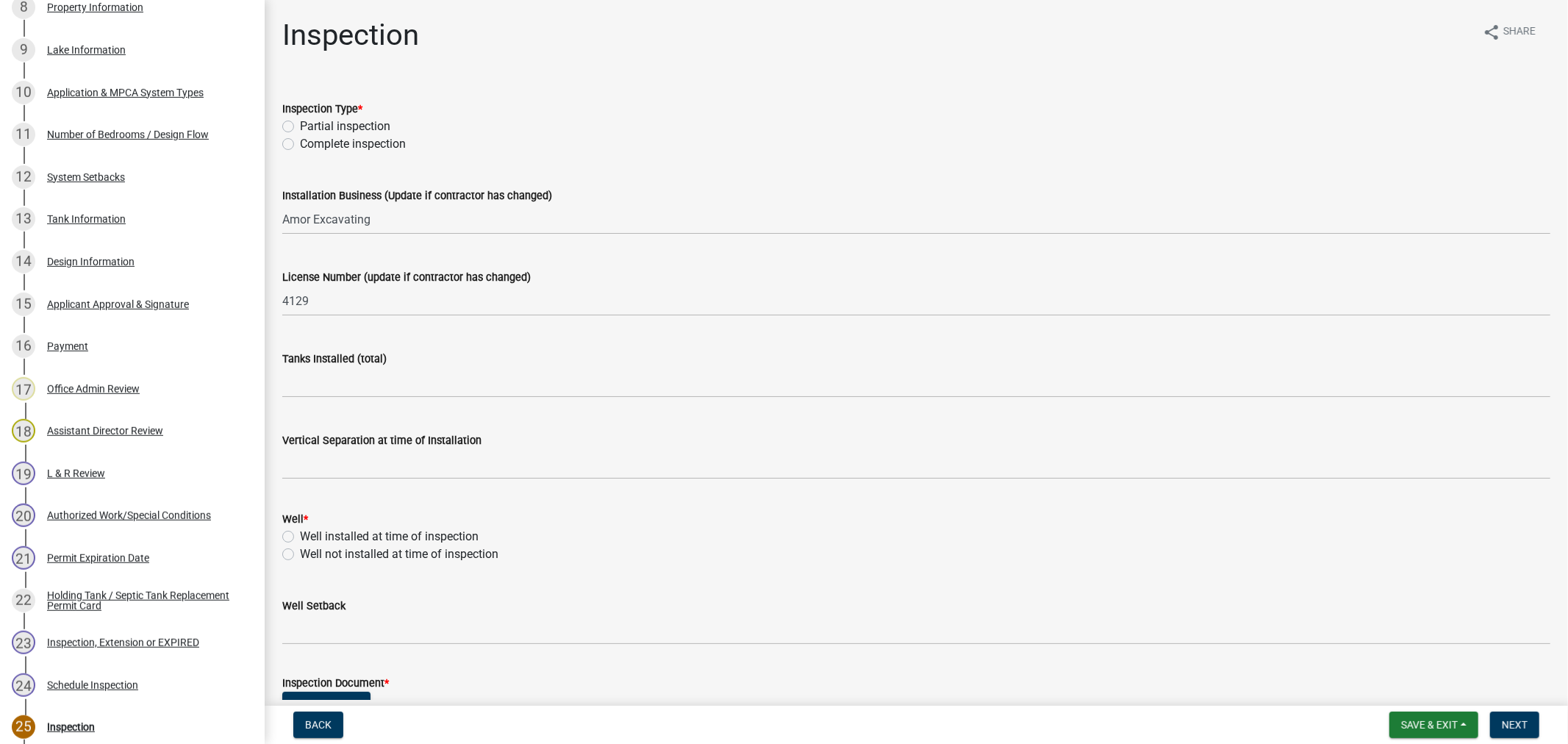
scroll to position [799, 0]
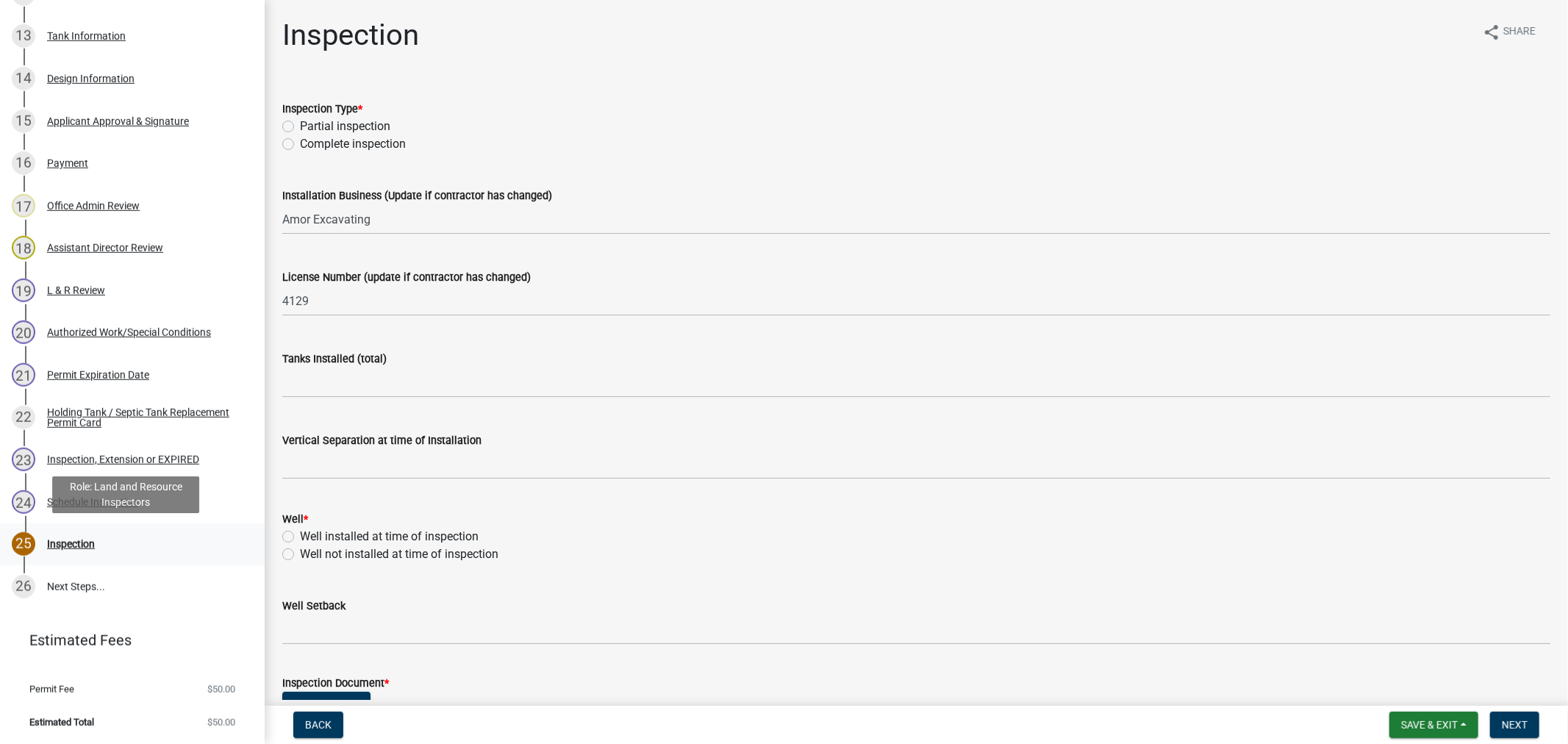
click at [60, 541] on div "Inspection" at bounding box center [71, 544] width 48 height 10
click at [79, 414] on div "Holding Tank / Septic Tank Replacement Permit Card" at bounding box center [144, 417] width 194 height 20
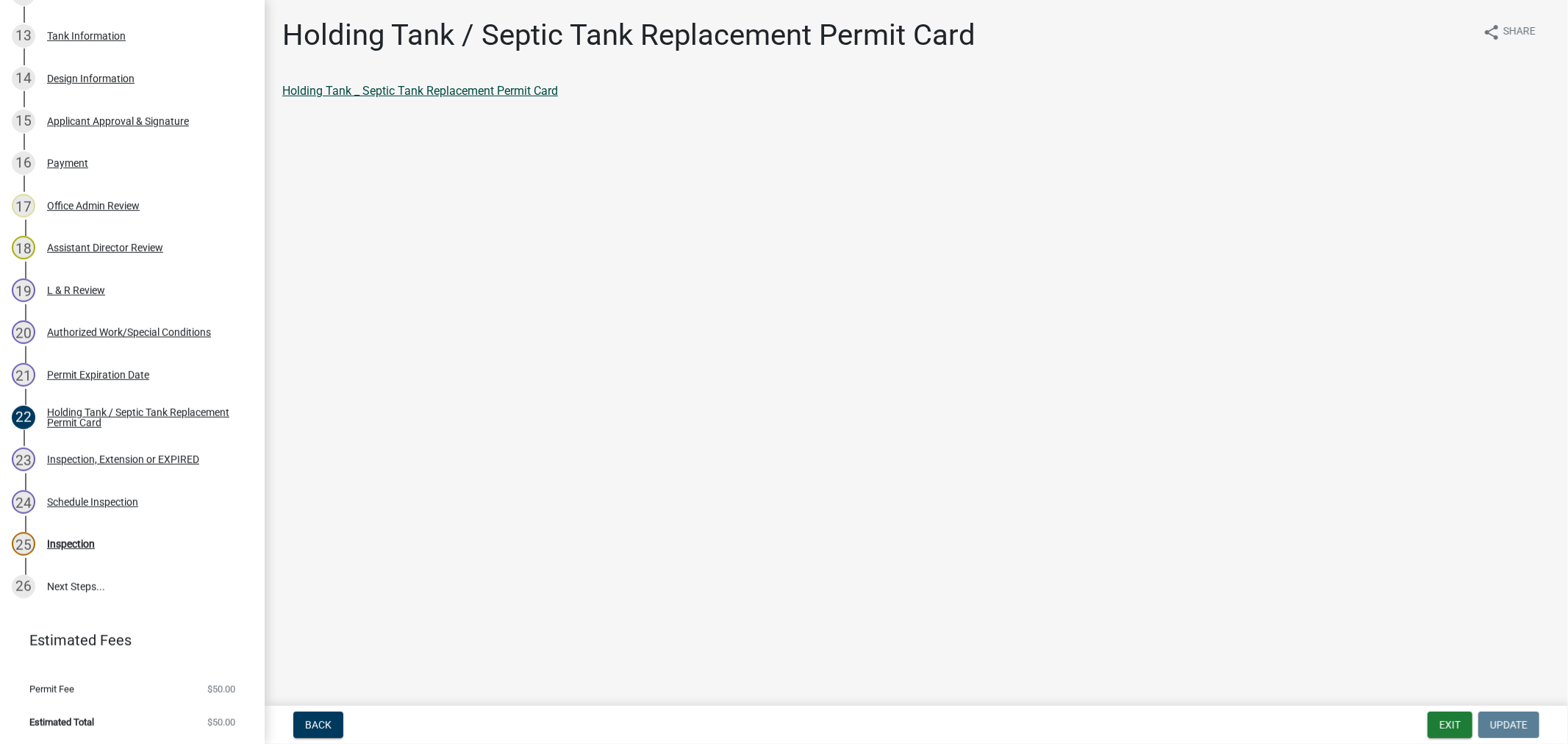
click at [508, 90] on link "Holding Tank _ Septic Tank Replacement Permit Card" at bounding box center [419, 90] width 276 height 14
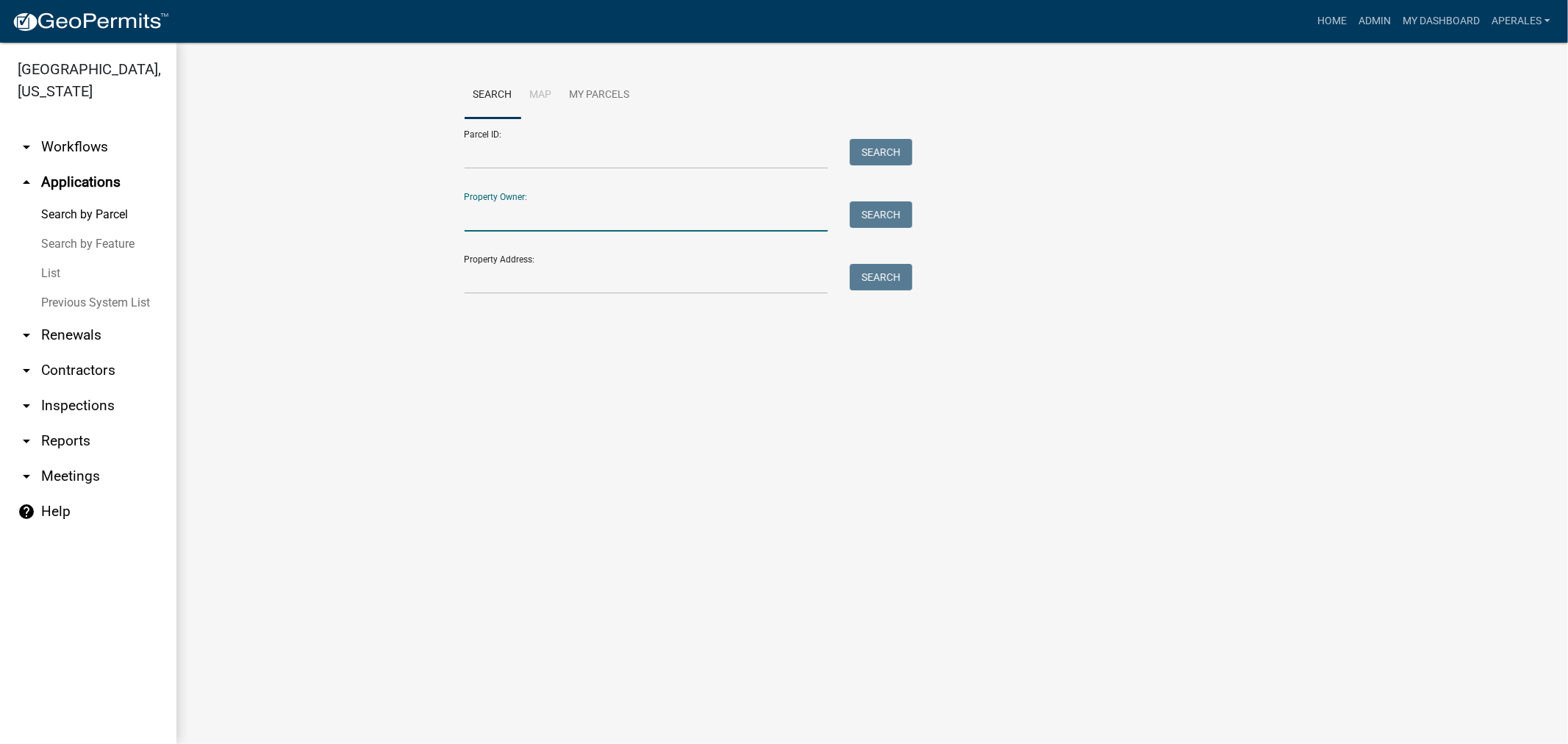
click at [540, 225] on input "Property Owner:" at bounding box center [647, 216] width 364 height 30
type input "hovland"
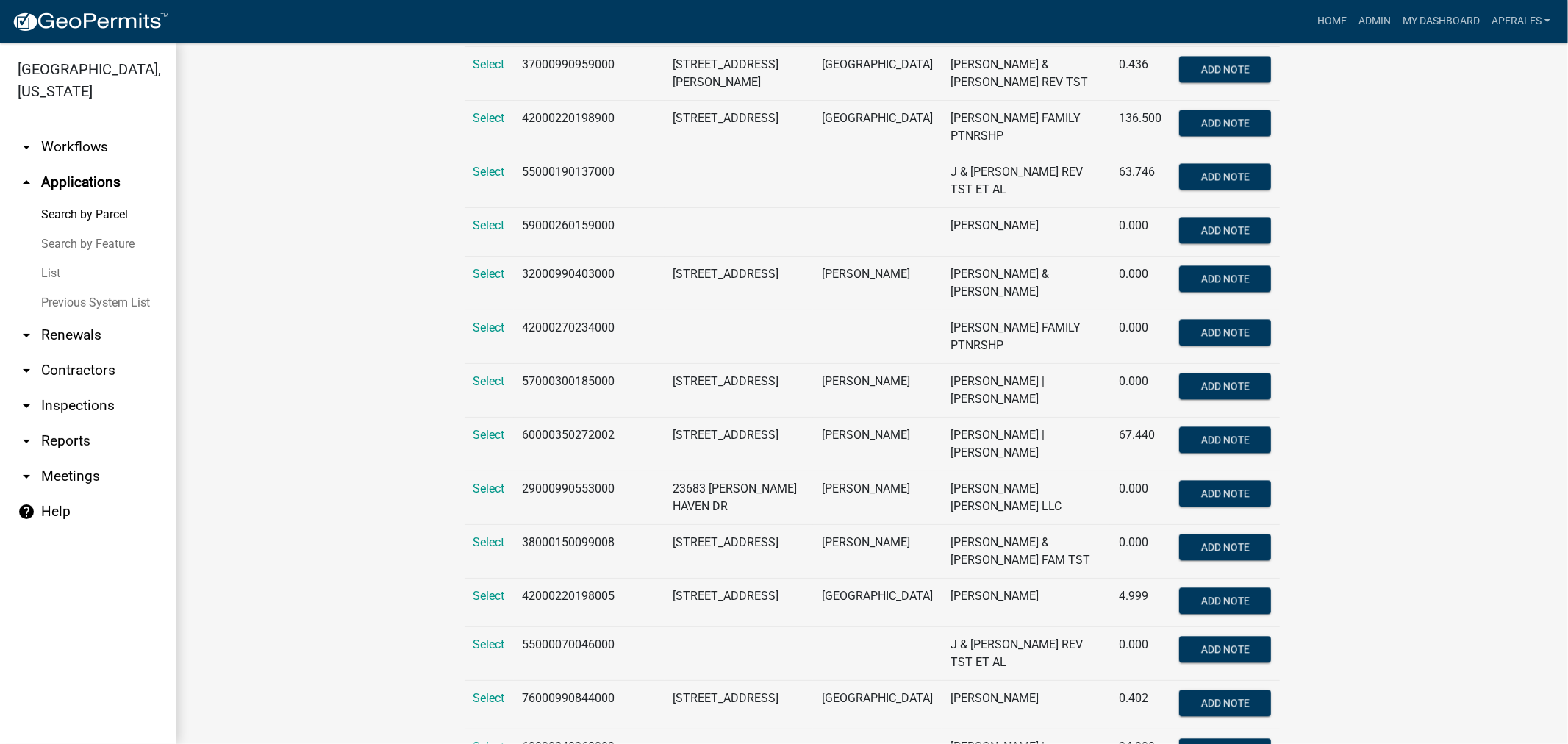
scroll to position [2812, 0]
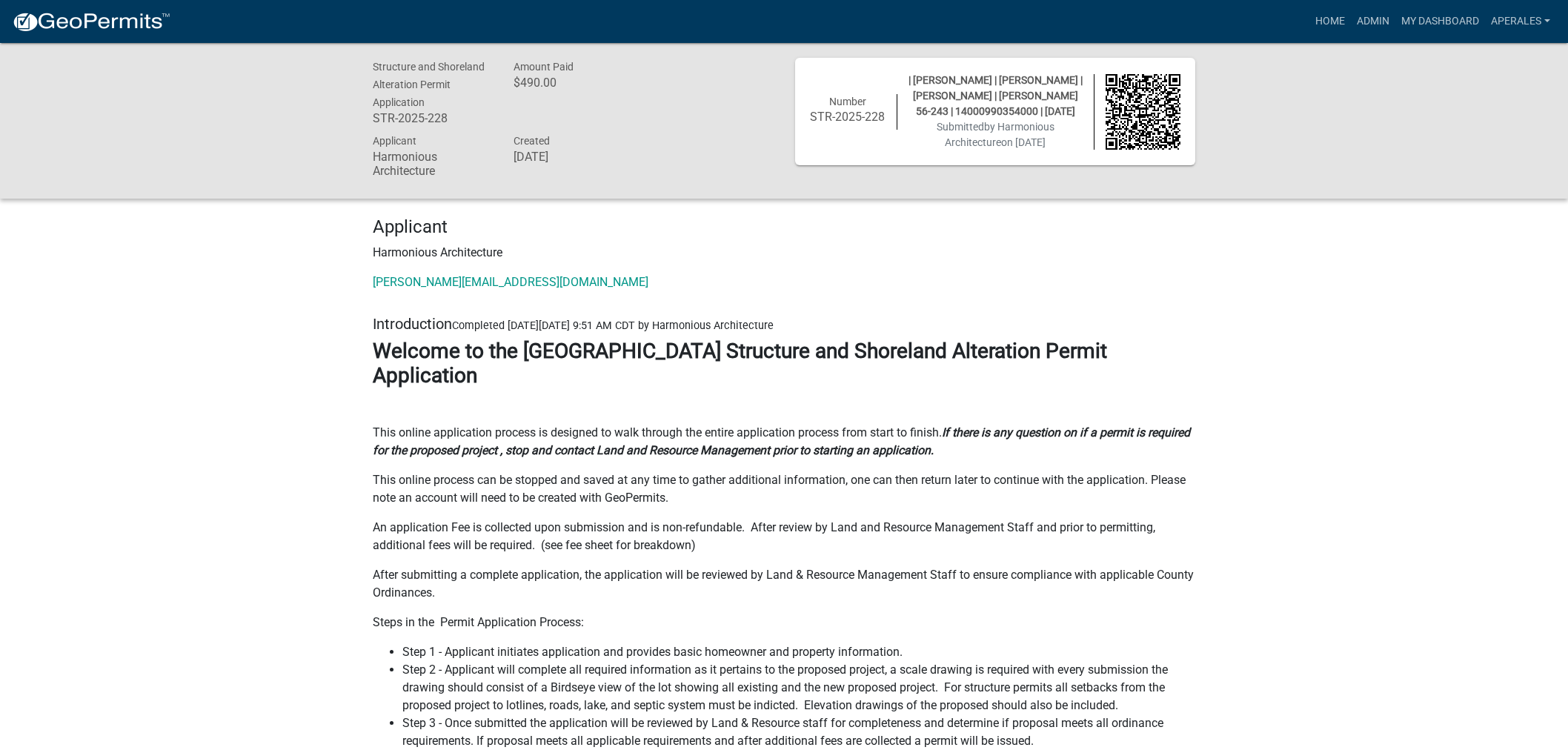
scroll to position [1894, 0]
